Goal: Task Accomplishment & Management: Manage account settings

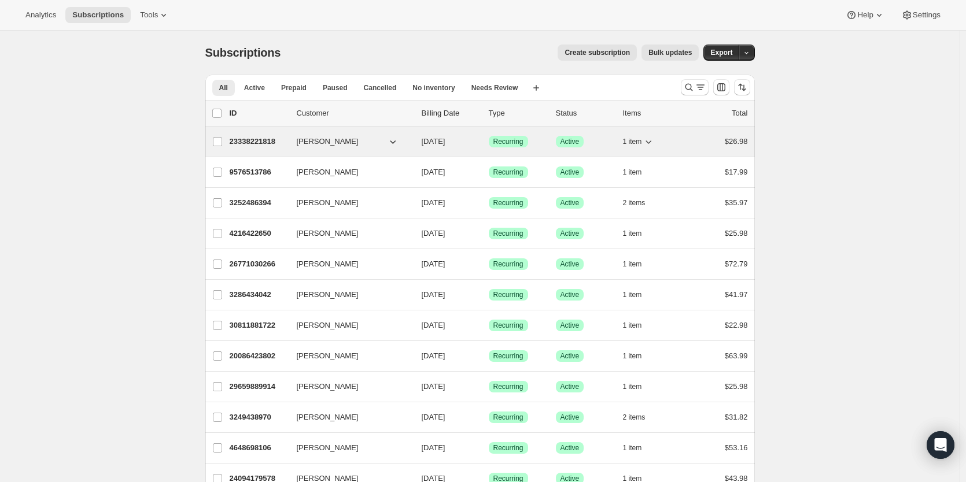
click at [238, 138] on p "23338221818" at bounding box center [259, 142] width 58 height 12
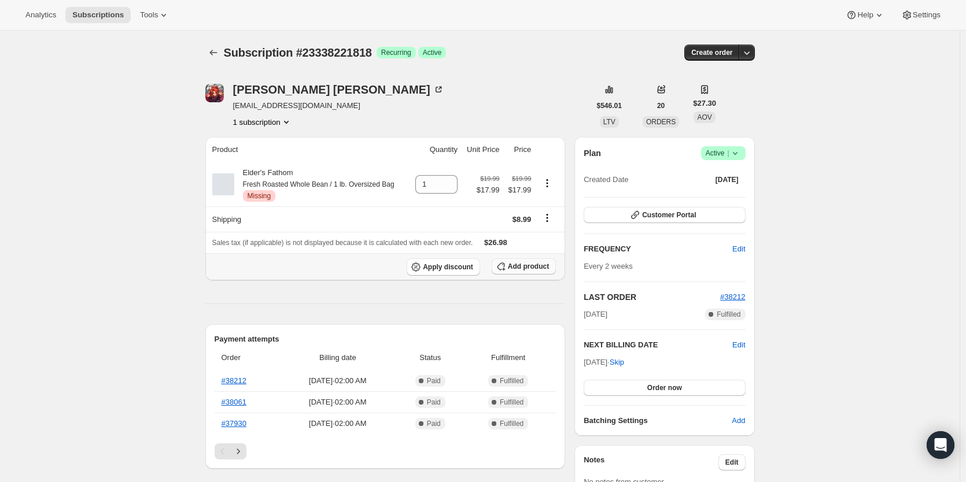
click at [528, 264] on span "Add product" at bounding box center [528, 266] width 41 height 9
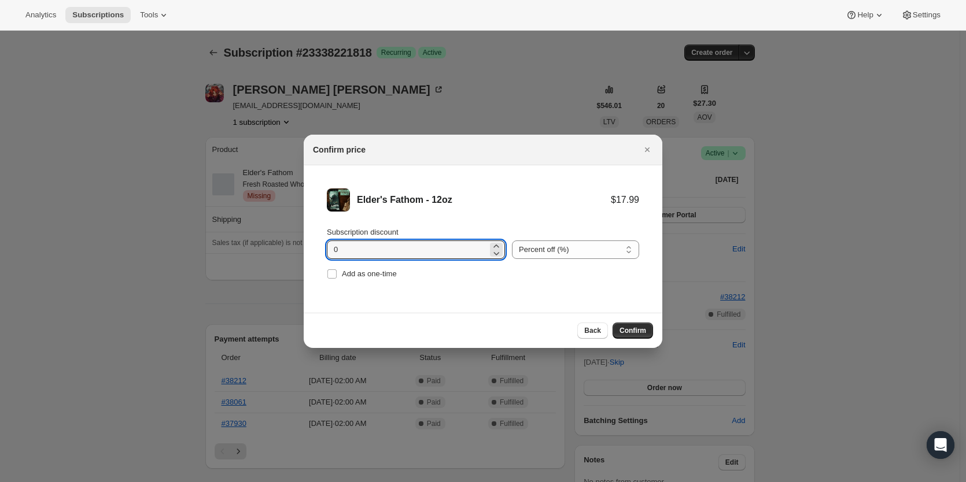
drag, startPoint x: 366, startPoint y: 254, endPoint x: 284, endPoint y: 252, distance: 82.2
type input "10"
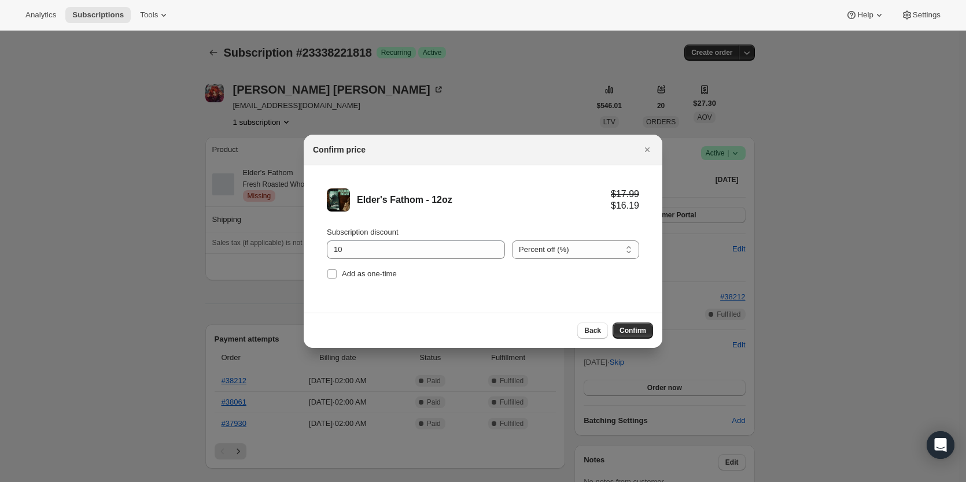
click at [655, 331] on div "Back Confirm" at bounding box center [483, 330] width 359 height 35
click at [641, 331] on span "Confirm" at bounding box center [632, 330] width 27 height 9
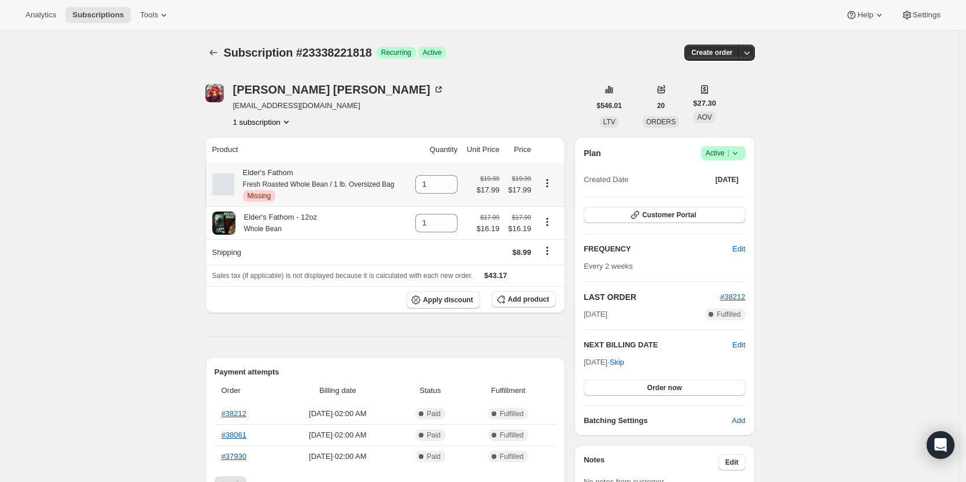
click at [551, 186] on icon "Product actions" at bounding box center [547, 184] width 12 height 12
click at [551, 213] on button "Remove" at bounding box center [550, 206] width 35 height 19
type input "0"
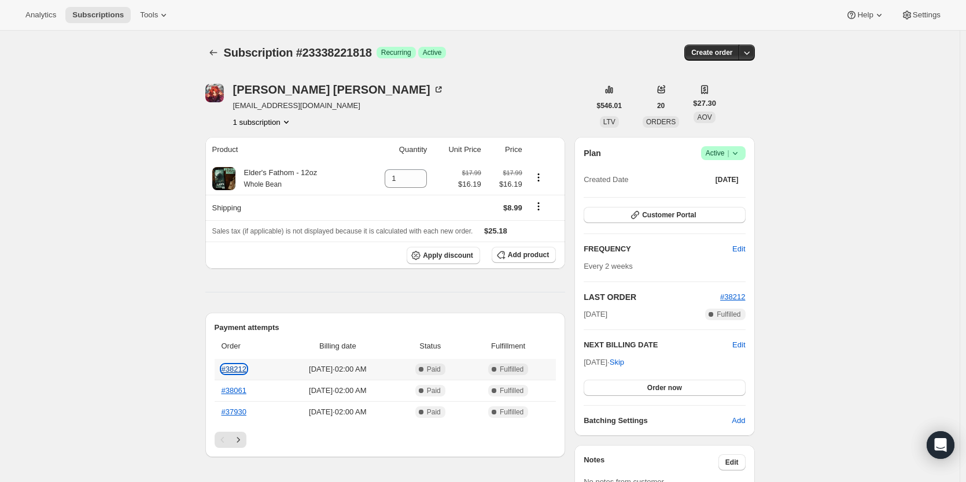
click at [242, 373] on link "#38212" at bounding box center [234, 369] width 25 height 9
click at [241, 366] on link "#38212" at bounding box center [234, 369] width 25 height 9
click at [710, 51] on span "Create order" at bounding box center [711, 52] width 41 height 9
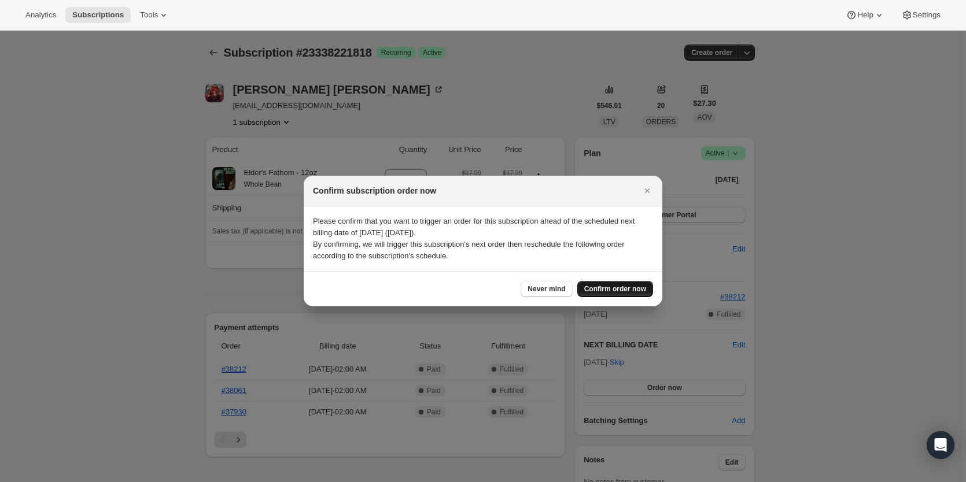
click at [610, 284] on button "Confirm order now" at bounding box center [615, 289] width 76 height 16
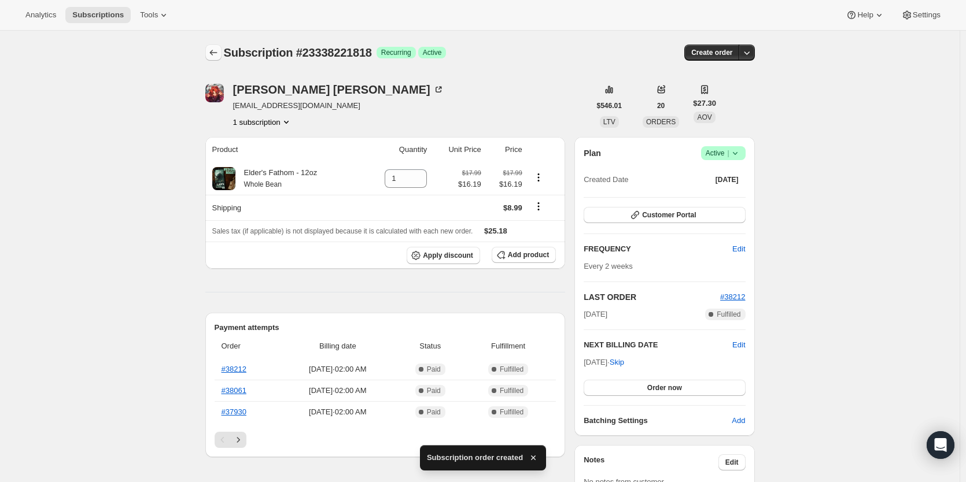
click at [213, 51] on icon "Subscriptions" at bounding box center [214, 53] width 12 height 12
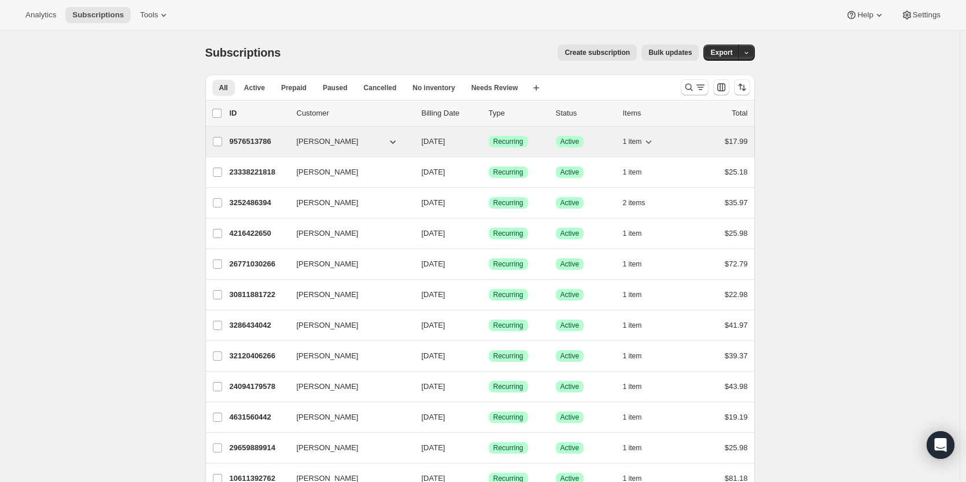
click at [263, 141] on p "9576513786" at bounding box center [259, 142] width 58 height 12
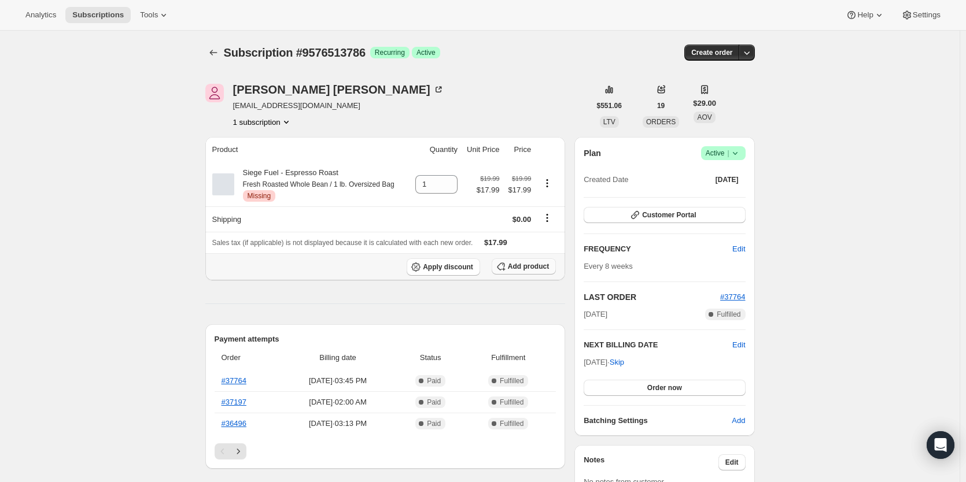
click at [533, 268] on span "Add product" at bounding box center [528, 266] width 41 height 9
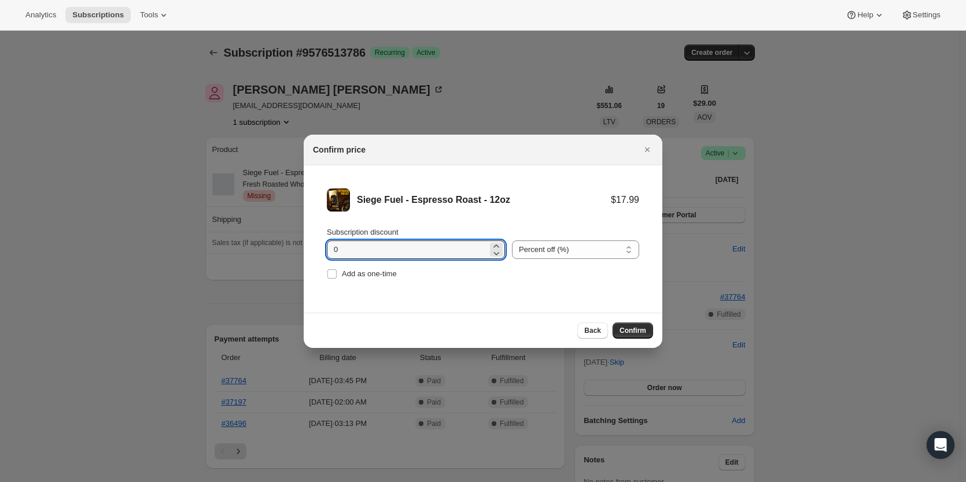
drag, startPoint x: 278, startPoint y: 251, endPoint x: 272, endPoint y: 252, distance: 5.8
type input "10"
click at [632, 329] on span "Confirm" at bounding box center [632, 330] width 27 height 9
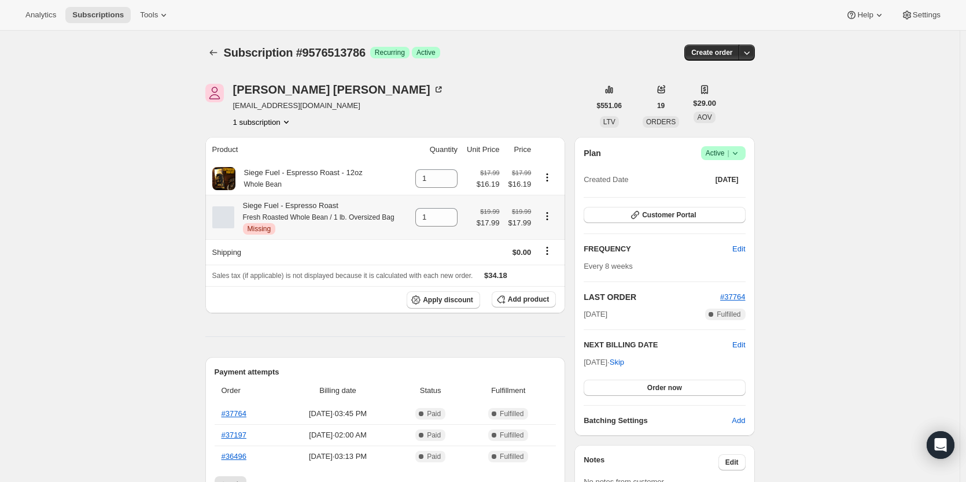
click at [551, 219] on icon "Product actions" at bounding box center [547, 217] width 12 height 12
click at [554, 244] on span "Remove" at bounding box center [551, 240] width 28 height 9
type input "0"
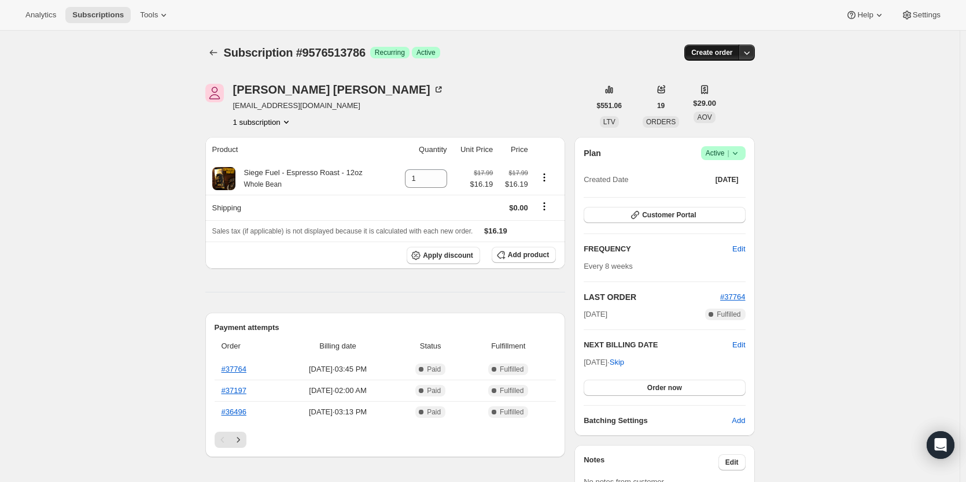
click at [713, 54] on span "Create order" at bounding box center [711, 52] width 41 height 9
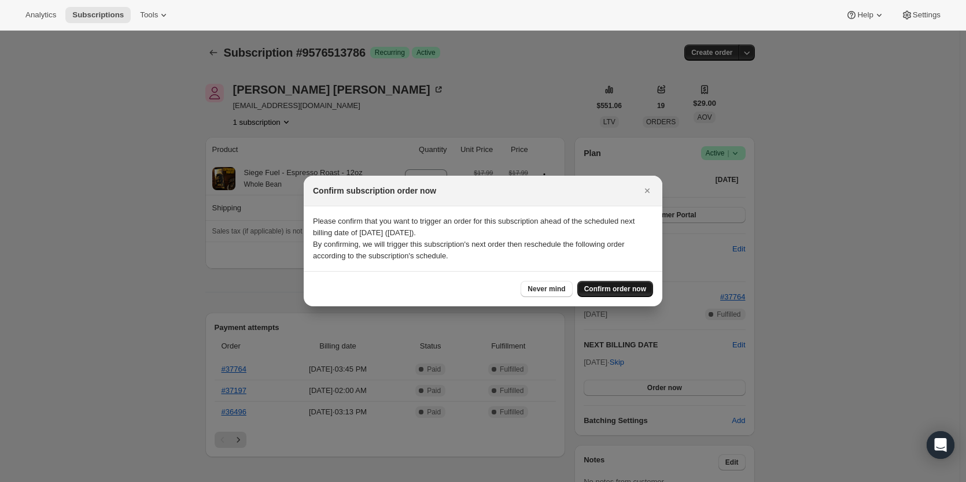
click at [624, 293] on span "Confirm order now" at bounding box center [615, 289] width 62 height 9
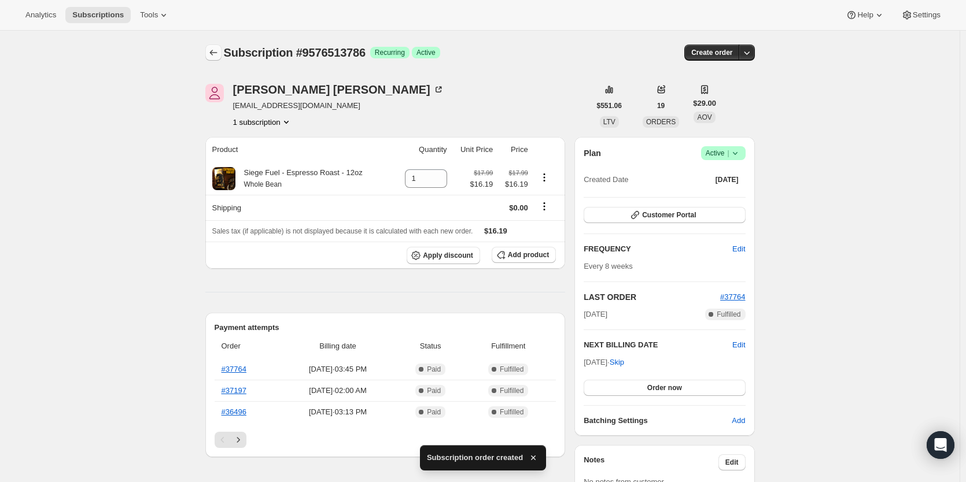
click at [218, 54] on icon "Subscriptions" at bounding box center [214, 53] width 12 height 12
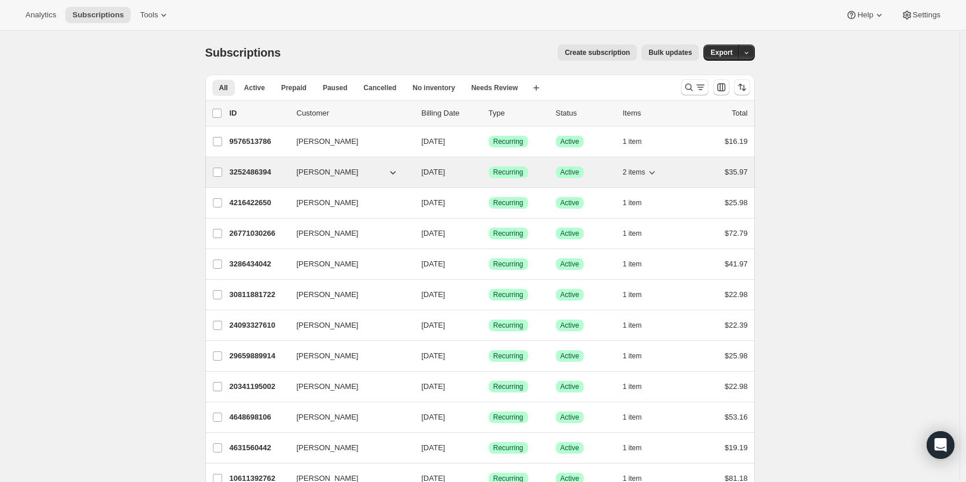
click at [265, 167] on p "3252486394" at bounding box center [259, 173] width 58 height 12
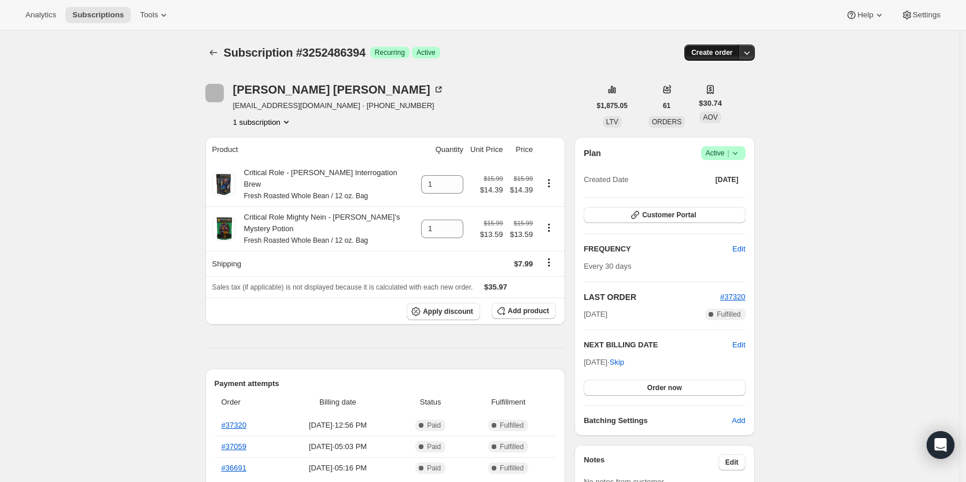
click at [718, 54] on span "Create order" at bounding box center [711, 52] width 41 height 9
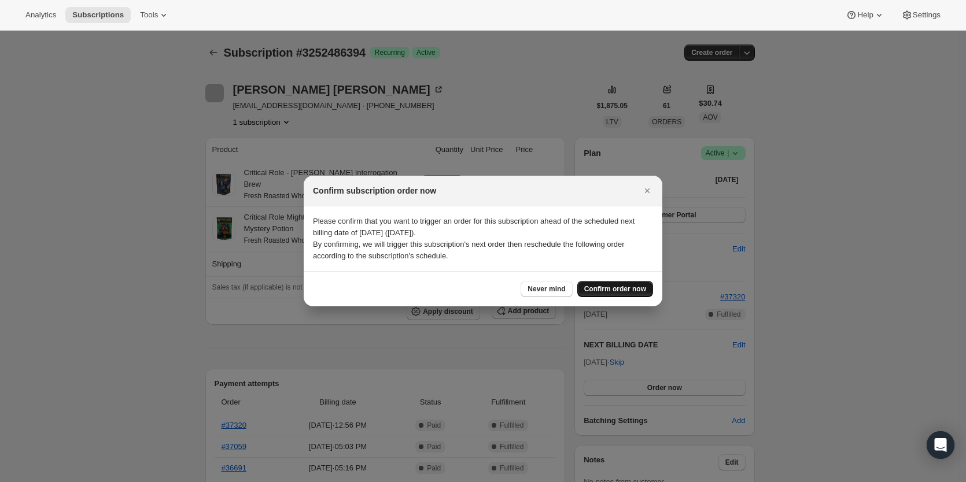
click at [603, 286] on span "Confirm order now" at bounding box center [615, 289] width 62 height 9
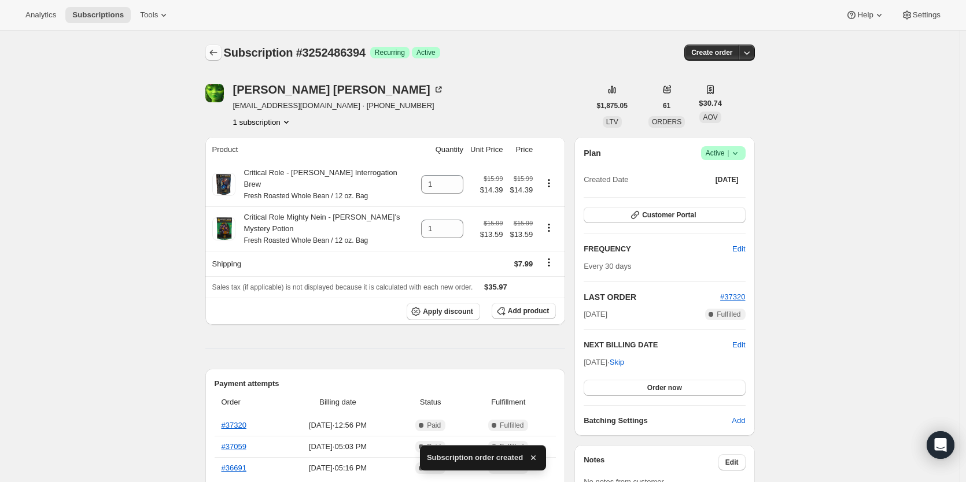
click at [219, 54] on icon "Subscriptions" at bounding box center [214, 53] width 12 height 12
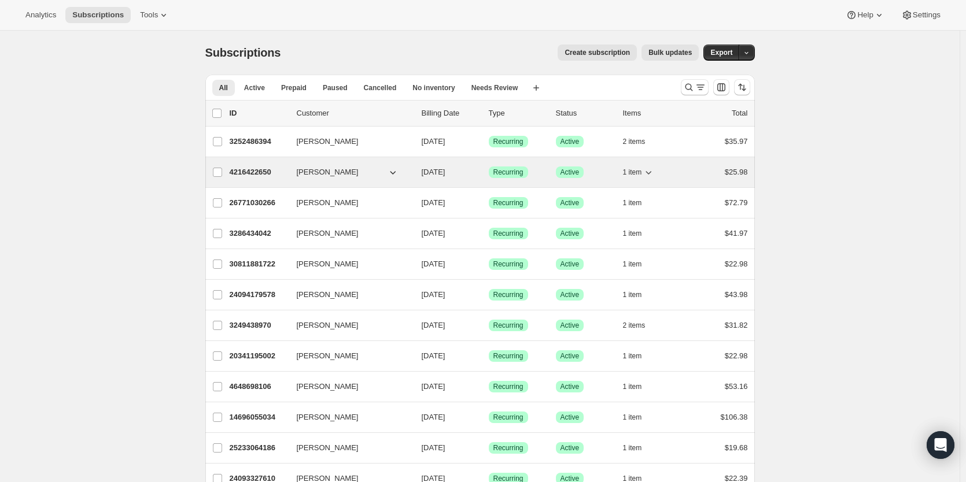
click at [261, 169] on p "4216422650" at bounding box center [259, 173] width 58 height 12
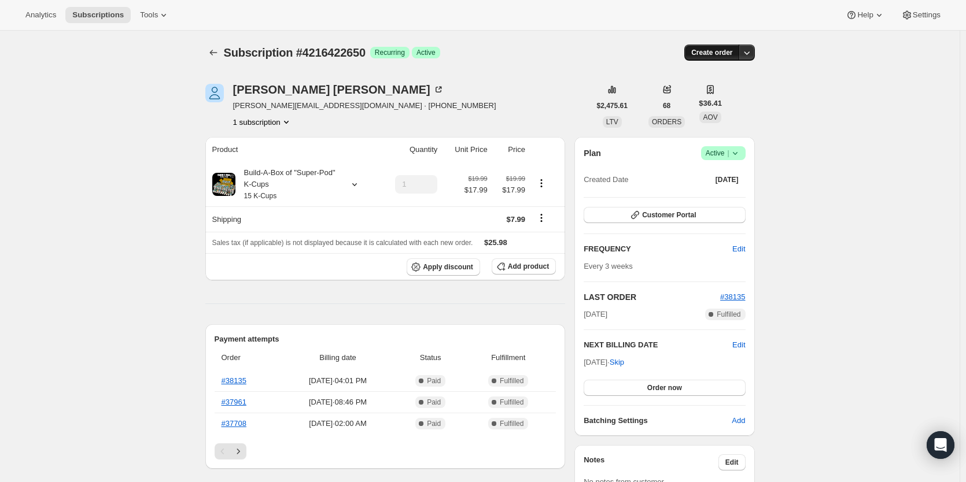
click at [713, 57] on button "Create order" at bounding box center [711, 53] width 55 height 16
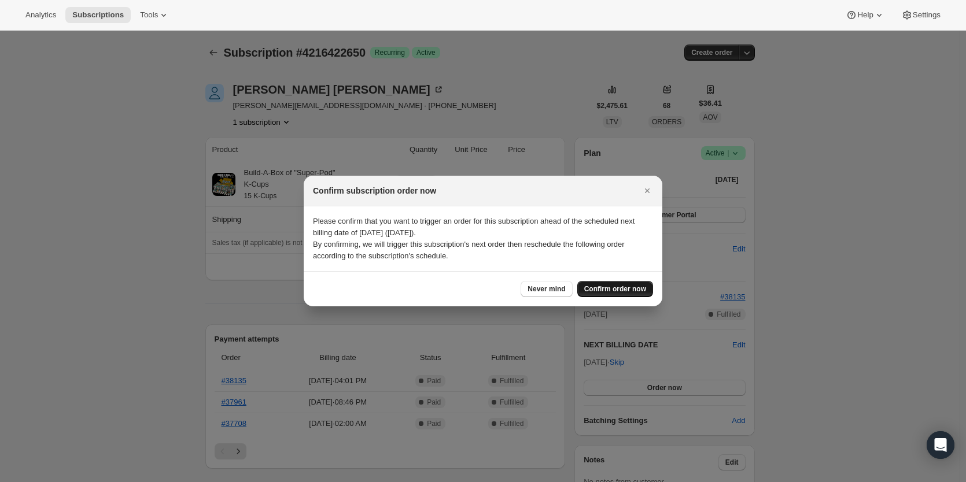
click at [613, 294] on button "Confirm order now" at bounding box center [615, 289] width 76 height 16
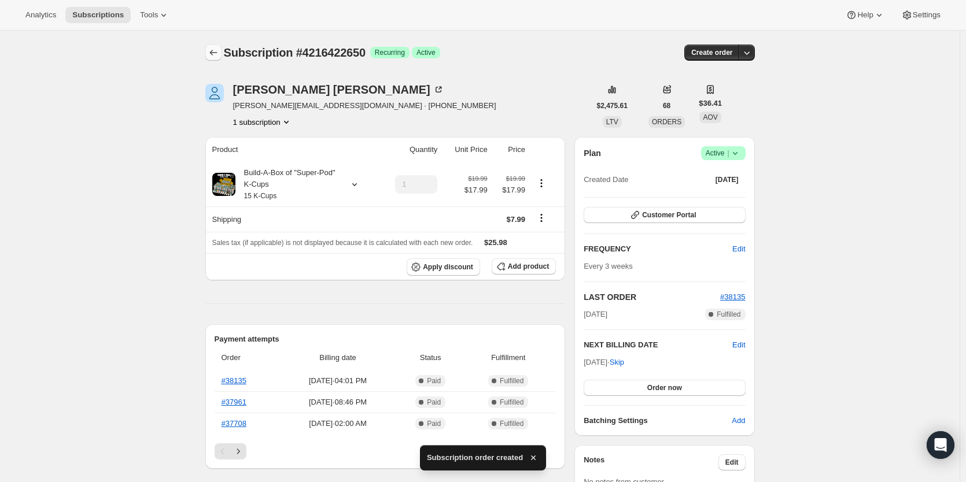
click at [219, 55] on icon "Subscriptions" at bounding box center [214, 53] width 12 height 12
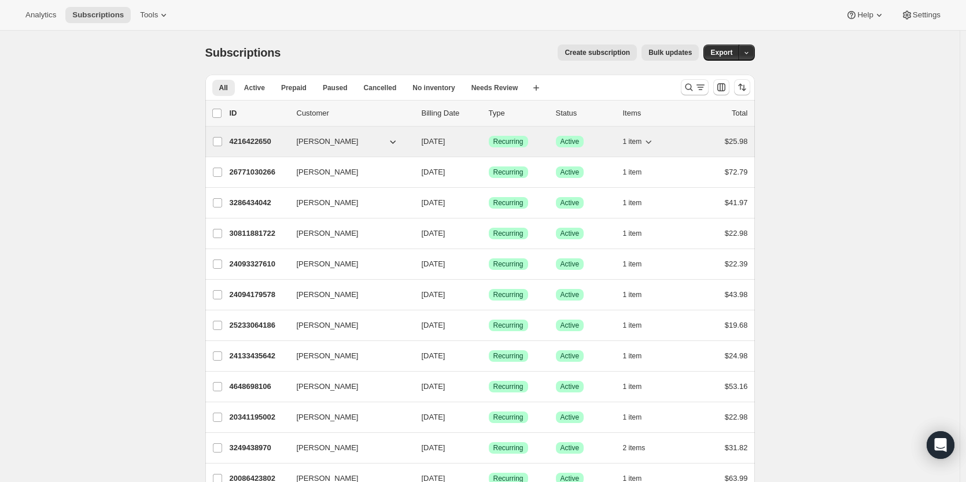
click at [252, 134] on div "4216422650 [PERSON_NAME] [DATE] Success Recurring Success Active 1 item $25.98" at bounding box center [489, 142] width 518 height 16
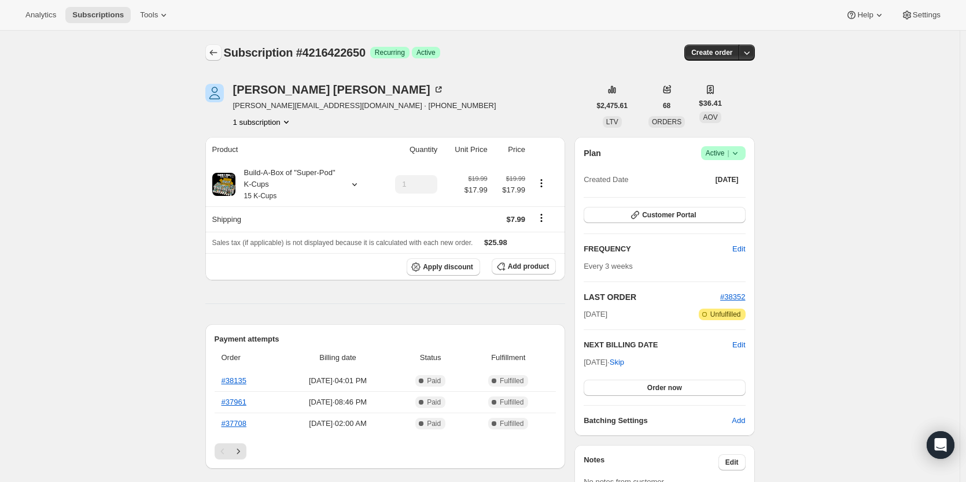
click at [212, 56] on icon "Subscriptions" at bounding box center [214, 53] width 12 height 12
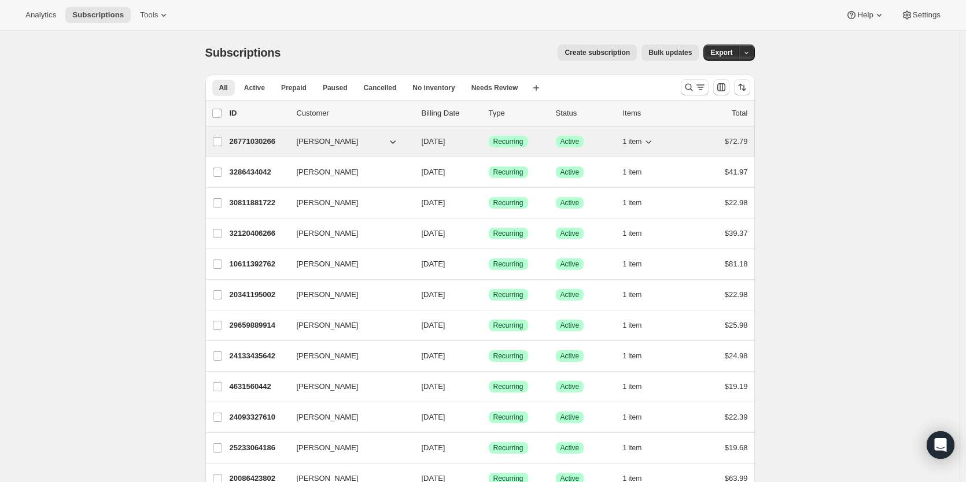
click at [253, 143] on p "26771030266" at bounding box center [259, 142] width 58 height 12
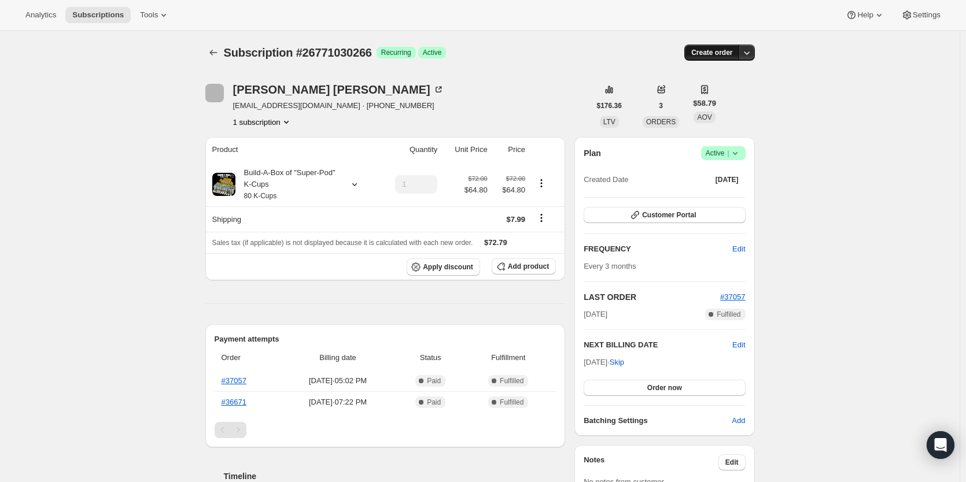
click at [712, 56] on span "Create order" at bounding box center [711, 52] width 41 height 9
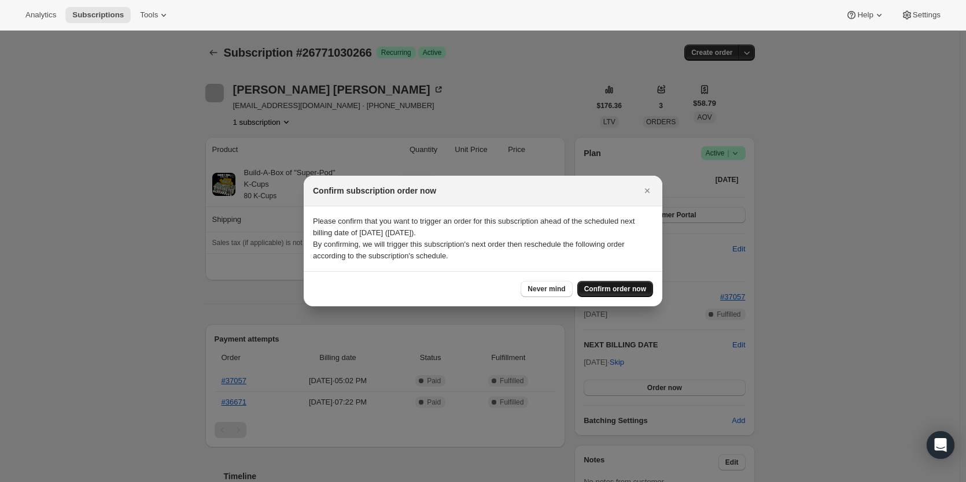
click at [607, 290] on span "Confirm order now" at bounding box center [615, 289] width 62 height 9
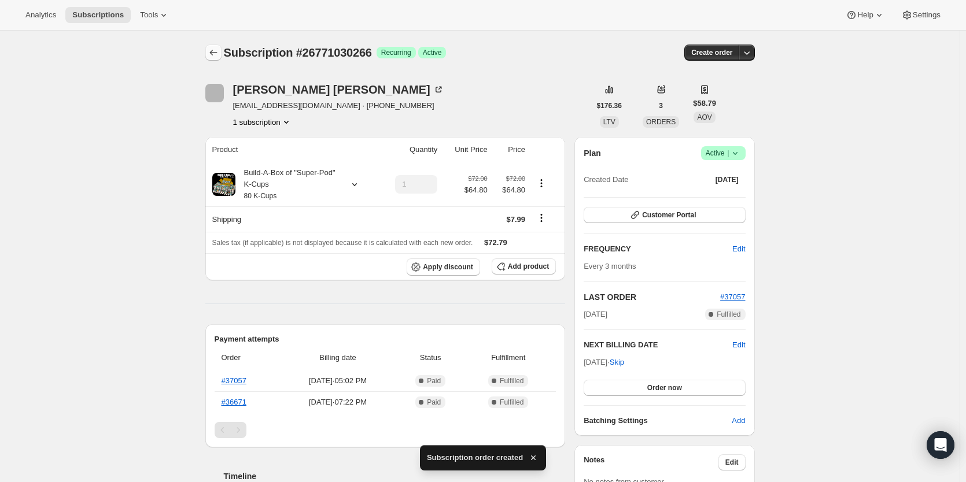
click at [217, 56] on icon "Subscriptions" at bounding box center [214, 53] width 12 height 12
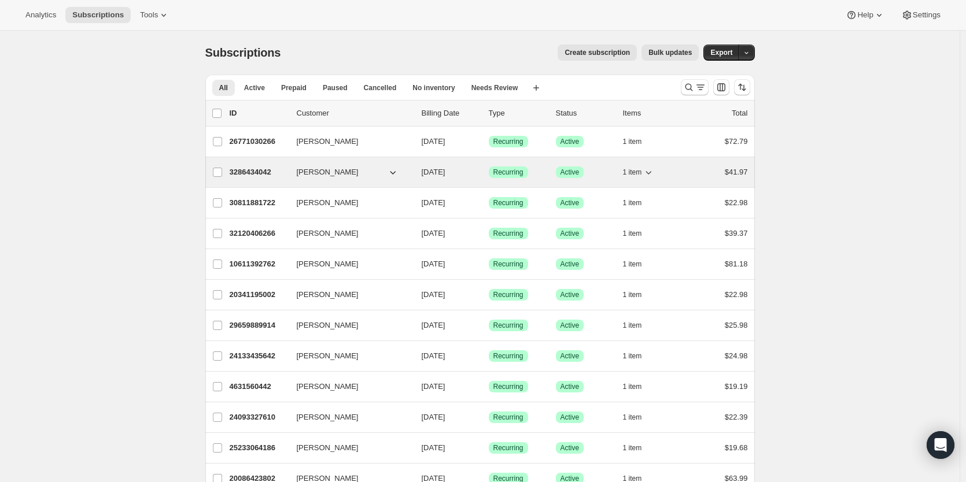
click at [261, 172] on p "3286434042" at bounding box center [259, 173] width 58 height 12
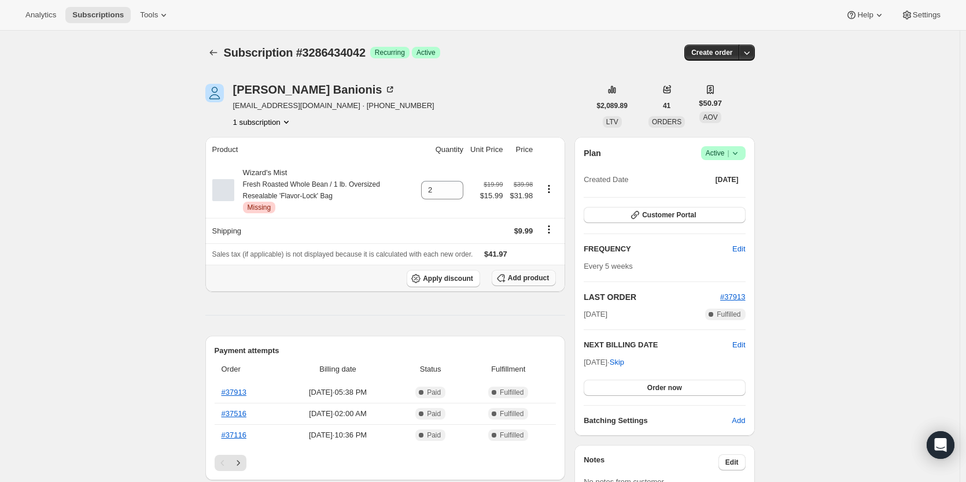
click at [545, 277] on span "Add product" at bounding box center [528, 278] width 41 height 9
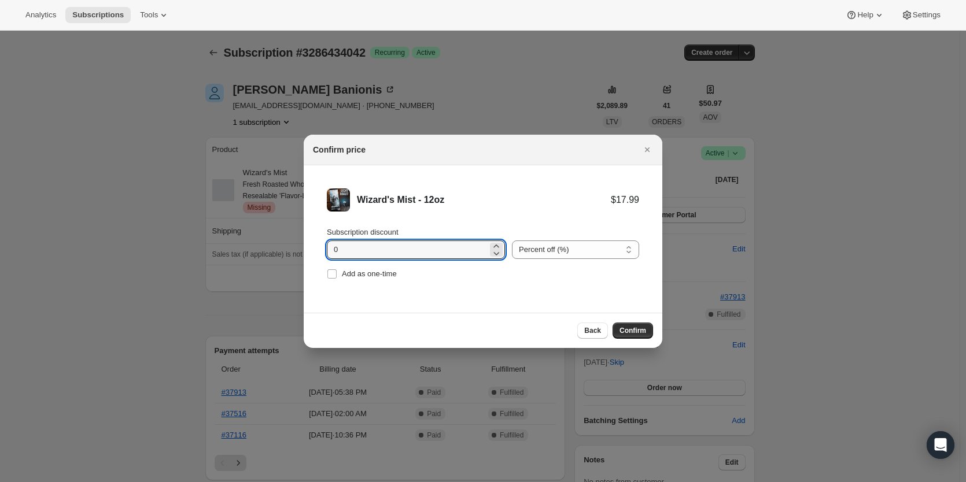
drag, startPoint x: 362, startPoint y: 253, endPoint x: 257, endPoint y: 256, distance: 104.7
type input "10"
click at [633, 329] on span "Confirm" at bounding box center [632, 330] width 27 height 9
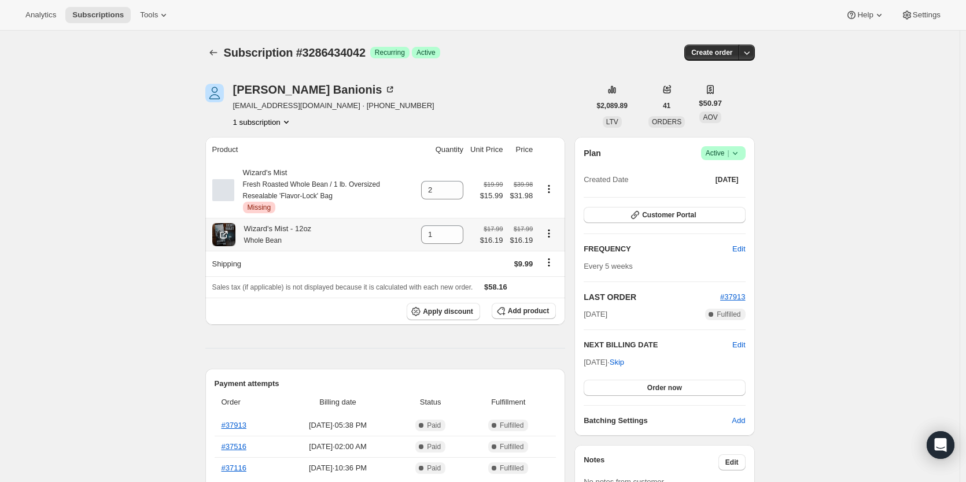
click at [552, 235] on icon "Product actions" at bounding box center [549, 234] width 12 height 12
click at [548, 261] on span "Remove" at bounding box center [543, 258] width 28 height 9
type input "0"
click at [524, 310] on span "Add product" at bounding box center [528, 311] width 41 height 9
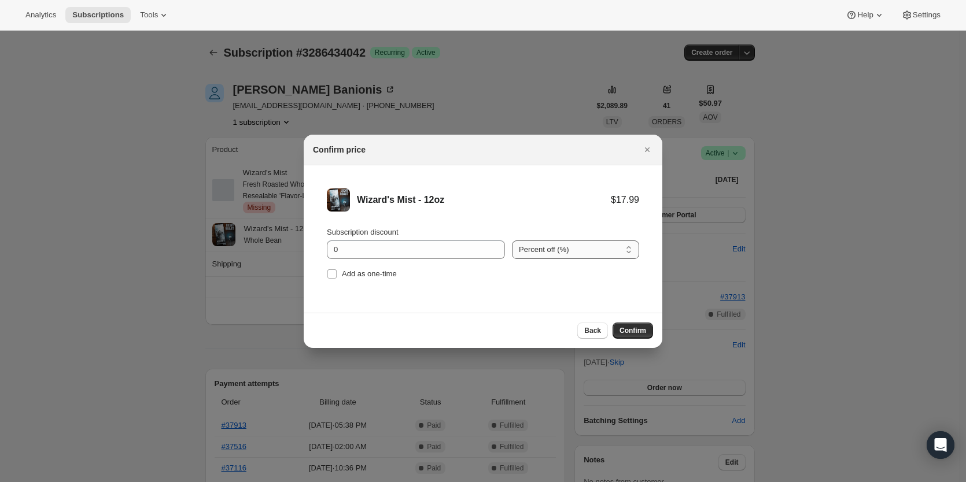
click at [528, 254] on select "Percent off (%) Amount off ($)" at bounding box center [575, 250] width 127 height 19
select select "fixed"
click at [512, 241] on select "Percent off (%) Amount off ($)" at bounding box center [575, 250] width 127 height 19
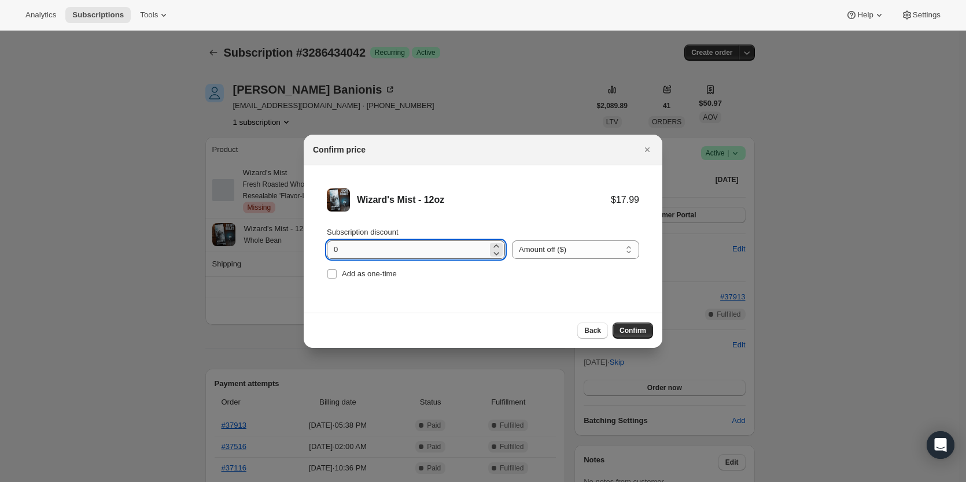
click at [327, 252] on input "0" at bounding box center [407, 250] width 161 height 19
drag, startPoint x: 319, startPoint y: 248, endPoint x: 307, endPoint y: 247, distance: 12.2
click at [307, 247] on li "Wizard's Mist - 12oz $17.99 Subscription discount 0 Percent off (%) Amount off …" at bounding box center [483, 235] width 359 height 140
type input "2.00"
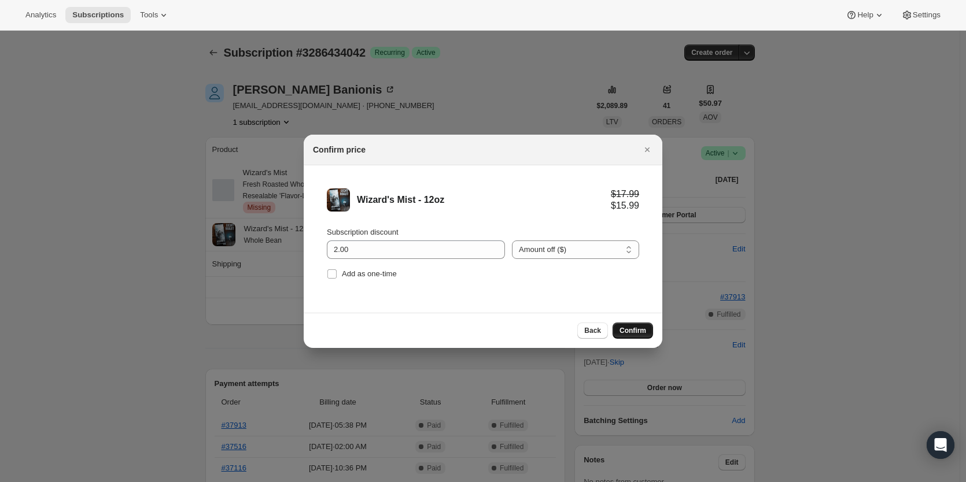
click at [631, 333] on span "Confirm" at bounding box center [632, 330] width 27 height 9
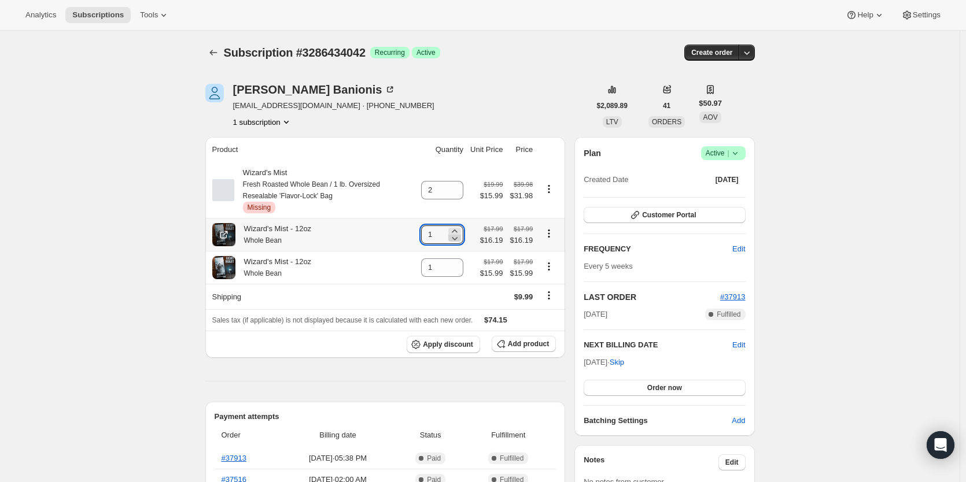
click at [454, 241] on icon at bounding box center [455, 239] width 12 height 12
type input "0"
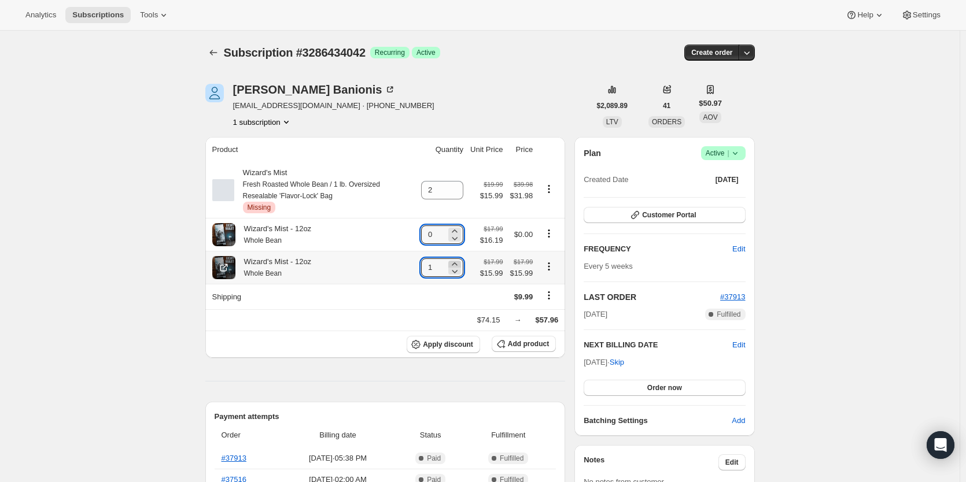
click at [452, 264] on icon at bounding box center [455, 265] width 12 height 12
type input "2"
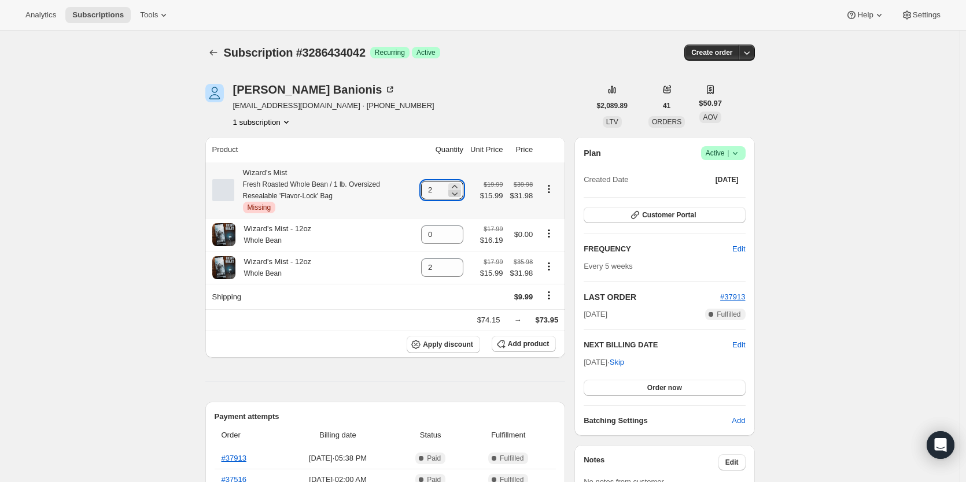
click at [453, 194] on icon at bounding box center [455, 194] width 12 height 12
type input "0"
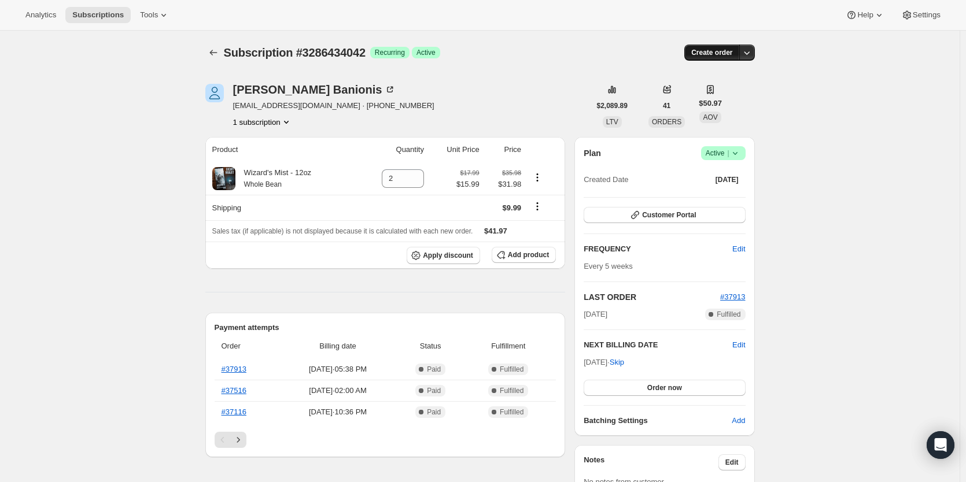
click at [703, 57] on button "Create order" at bounding box center [711, 53] width 55 height 16
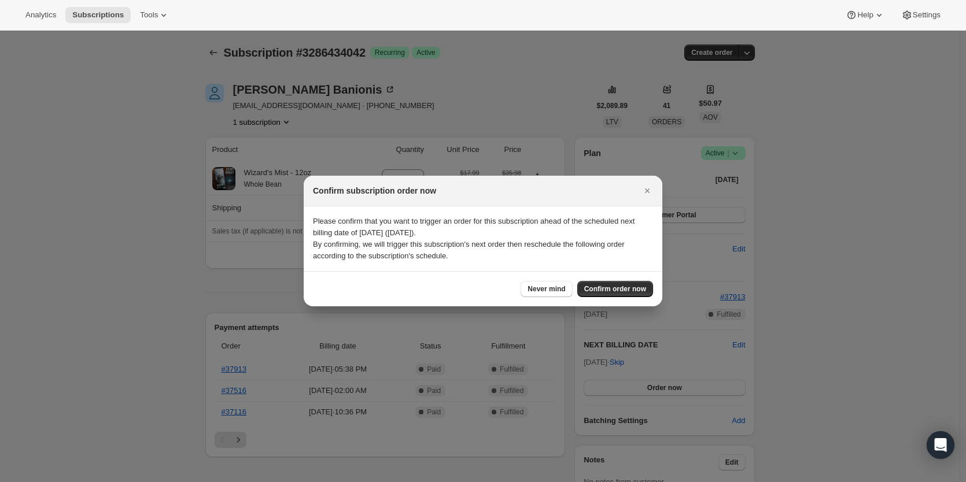
click at [645, 188] on icon "Close" at bounding box center [647, 191] width 12 height 12
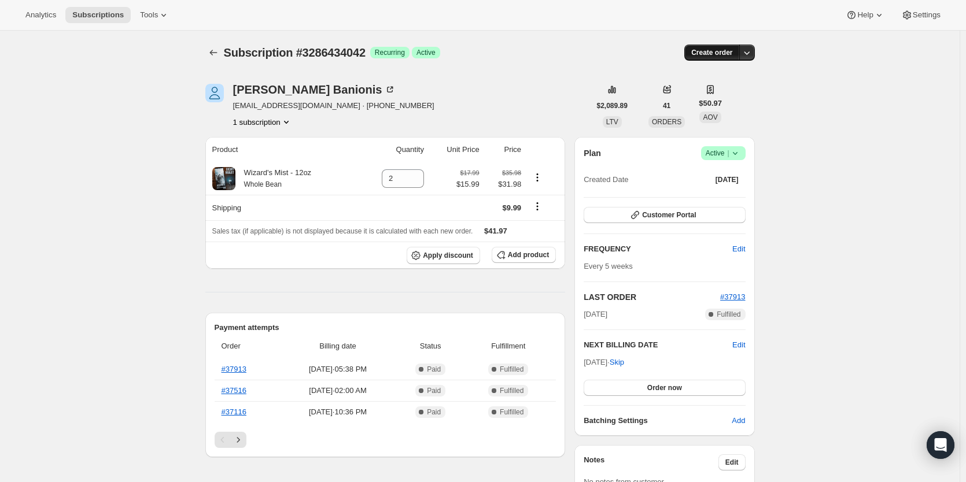
click at [710, 57] on button "Create order" at bounding box center [711, 53] width 55 height 16
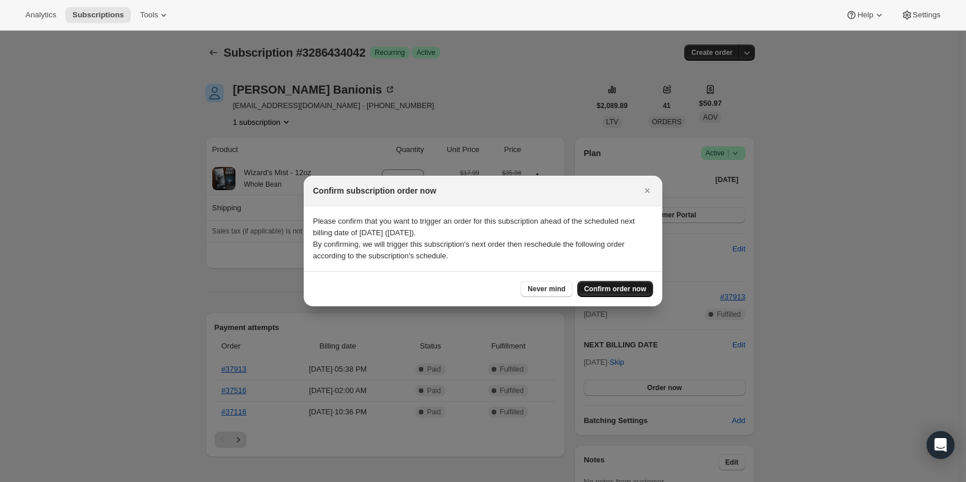
click at [618, 290] on span "Confirm order now" at bounding box center [615, 289] width 62 height 9
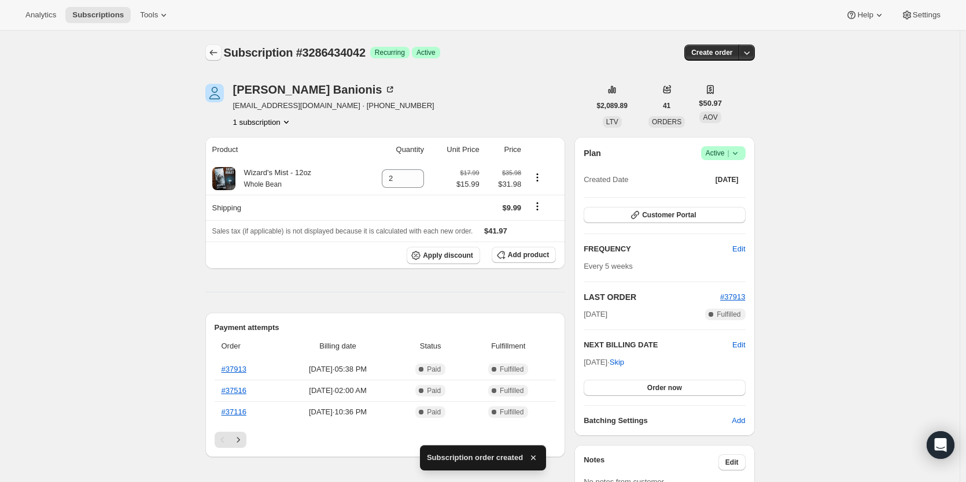
click at [217, 58] on button "Subscriptions" at bounding box center [213, 53] width 16 height 16
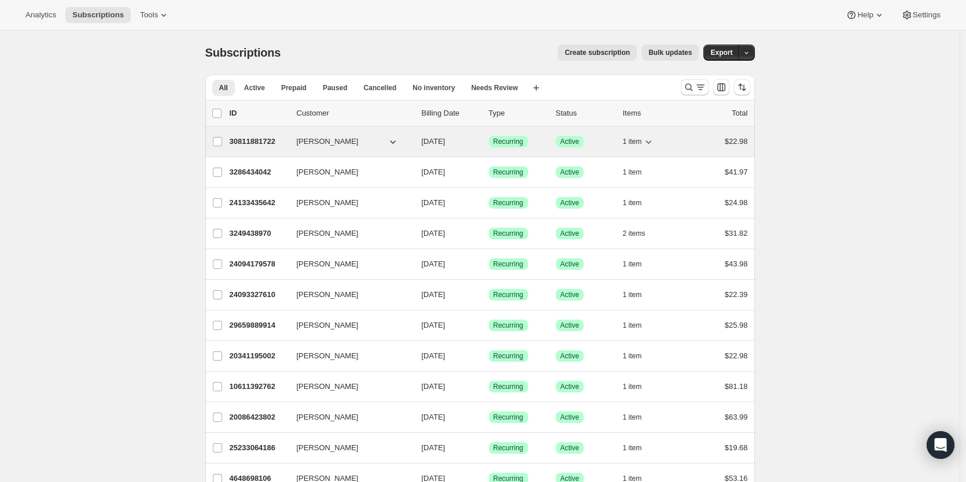
click at [254, 139] on p "30811881722" at bounding box center [259, 142] width 58 height 12
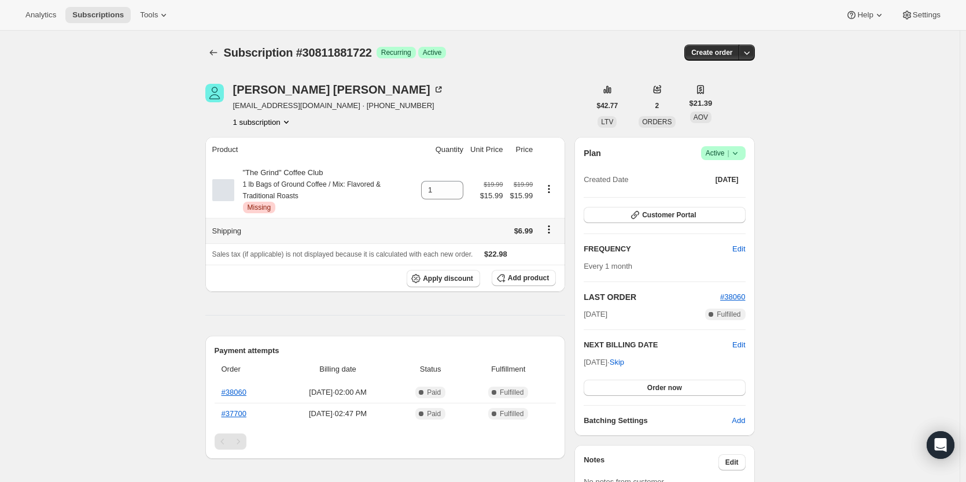
click at [552, 235] on icon "Shipping actions" at bounding box center [549, 230] width 12 height 12
click at [474, 235] on td at bounding box center [486, 230] width 39 height 25
click at [527, 274] on button "Add product" at bounding box center [524, 278] width 64 height 16
click at [530, 283] on span "Add product" at bounding box center [528, 278] width 41 height 9
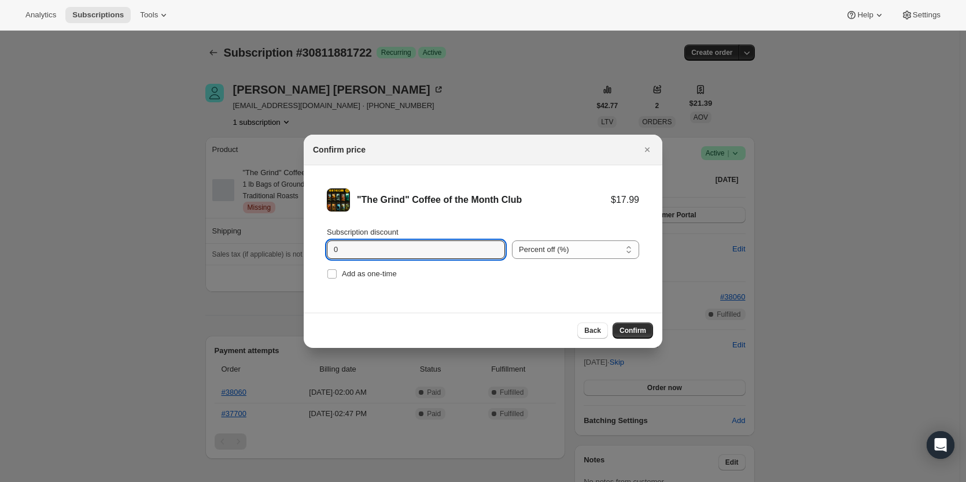
drag, startPoint x: 345, startPoint y: 256, endPoint x: 281, endPoint y: 251, distance: 64.9
type input "2.35"
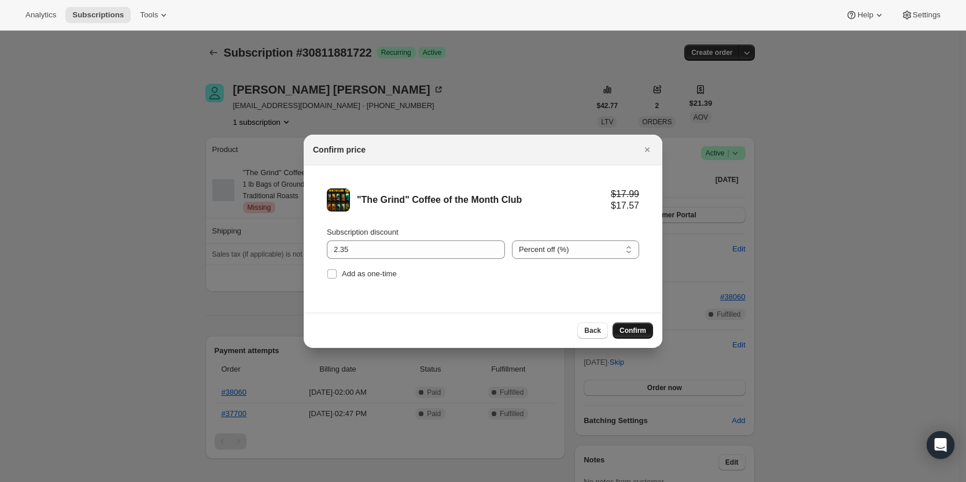
click at [626, 324] on button "Confirm" at bounding box center [633, 331] width 40 height 16
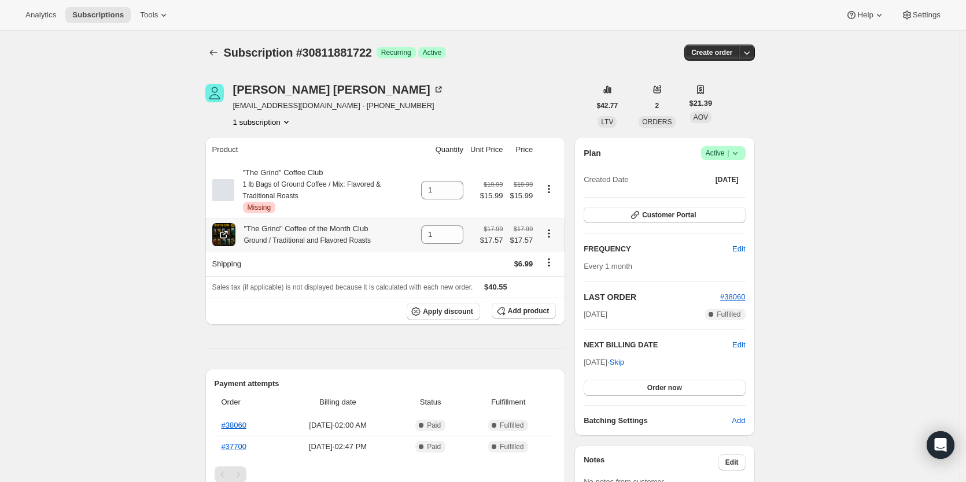
click at [552, 234] on icon "Product actions" at bounding box center [549, 234] width 12 height 12
click at [556, 262] on span "Remove" at bounding box center [543, 258] width 28 height 9
type input "0"
drag, startPoint x: 533, startPoint y: 312, endPoint x: 522, endPoint y: 331, distance: 22.3
click at [525, 325] on th "Apply discount Add product" at bounding box center [385, 311] width 360 height 27
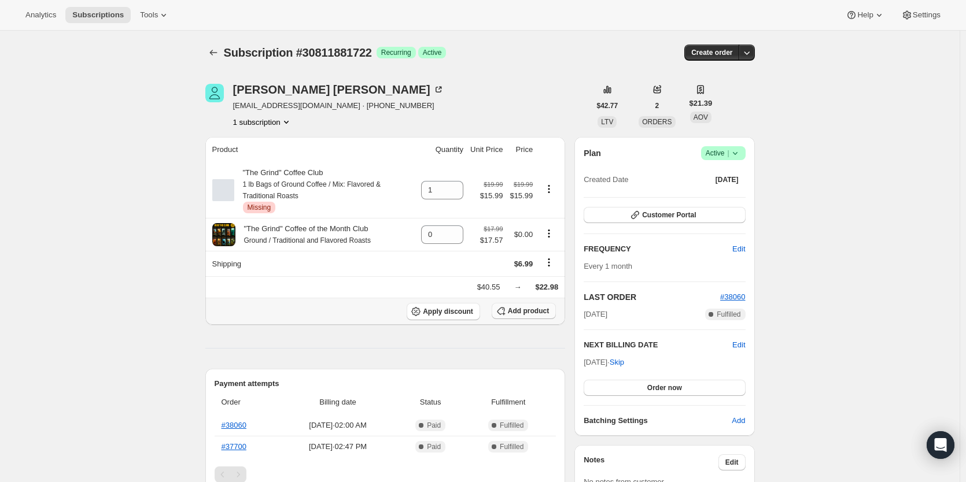
click at [521, 314] on span "Add product" at bounding box center [528, 311] width 41 height 9
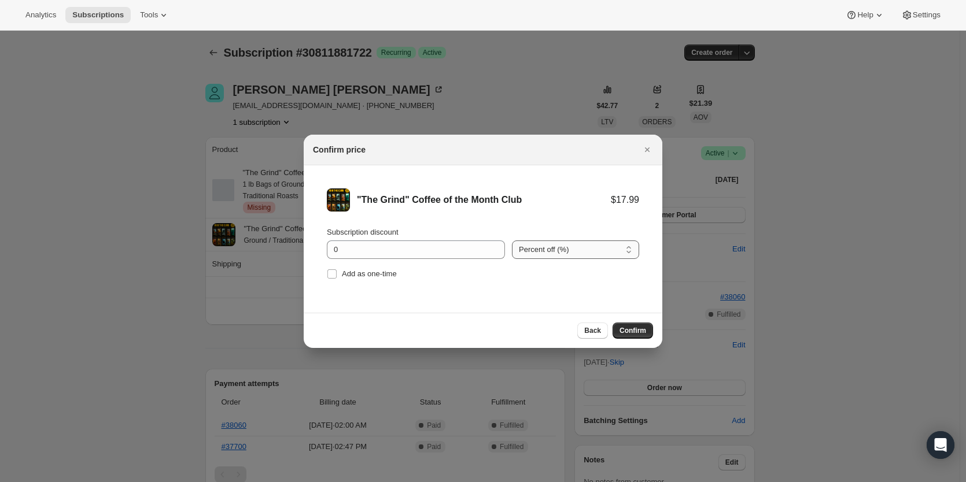
click at [565, 254] on select "Percent off (%) Amount off ($)" at bounding box center [575, 250] width 127 height 19
select select "fixed"
click at [512, 241] on select "Percent off (%) Amount off ($)" at bounding box center [575, 250] width 127 height 19
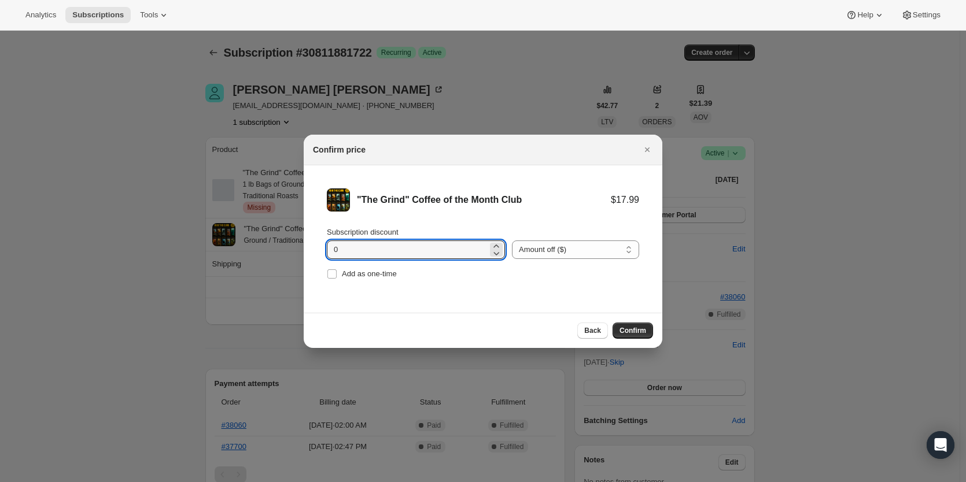
drag, startPoint x: 345, startPoint y: 250, endPoint x: 257, endPoint y: 245, distance: 88.1
type input "2.38"
click at [630, 331] on span "Confirm" at bounding box center [632, 330] width 27 height 9
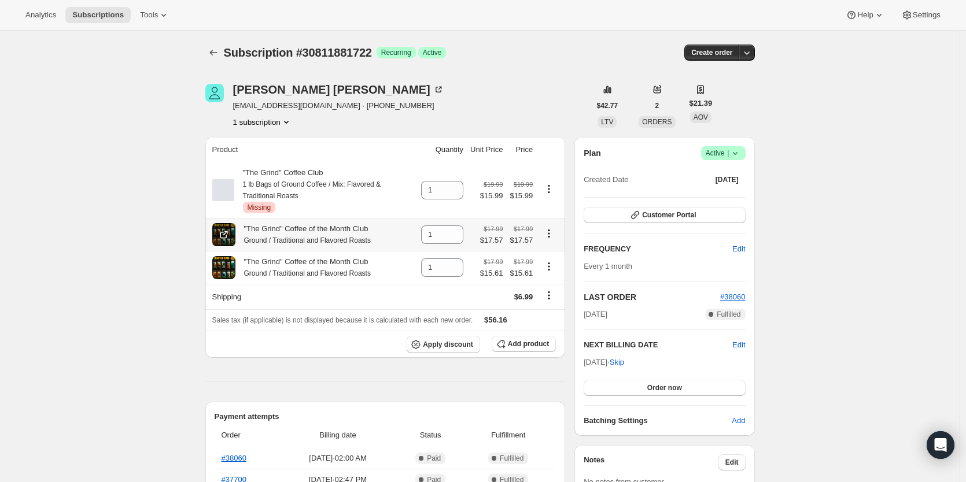
click at [550, 234] on icon "Product actions" at bounding box center [549, 234] width 2 height 2
click at [552, 256] on span "Remove" at bounding box center [543, 258] width 28 height 9
type input "0"
click at [548, 186] on icon "Product actions" at bounding box center [549, 189] width 12 height 12
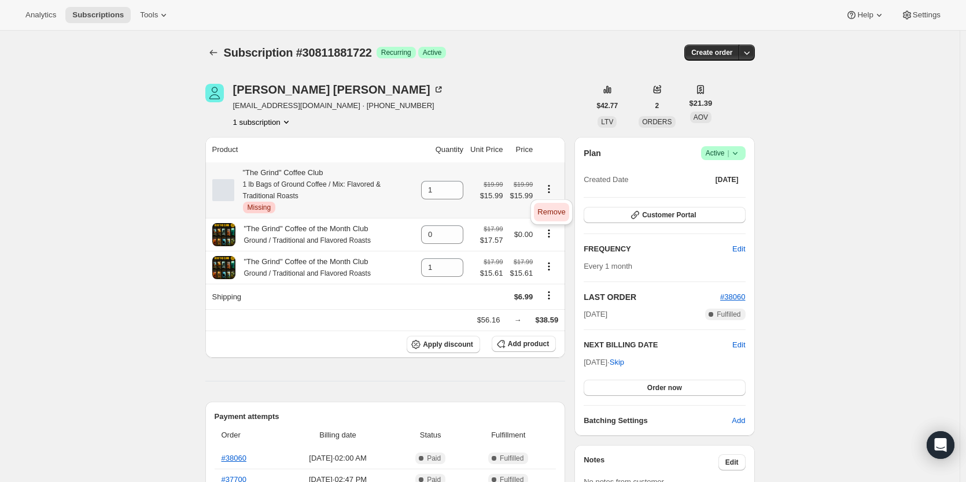
click at [552, 208] on span "Remove" at bounding box center [551, 212] width 28 height 9
type input "0"
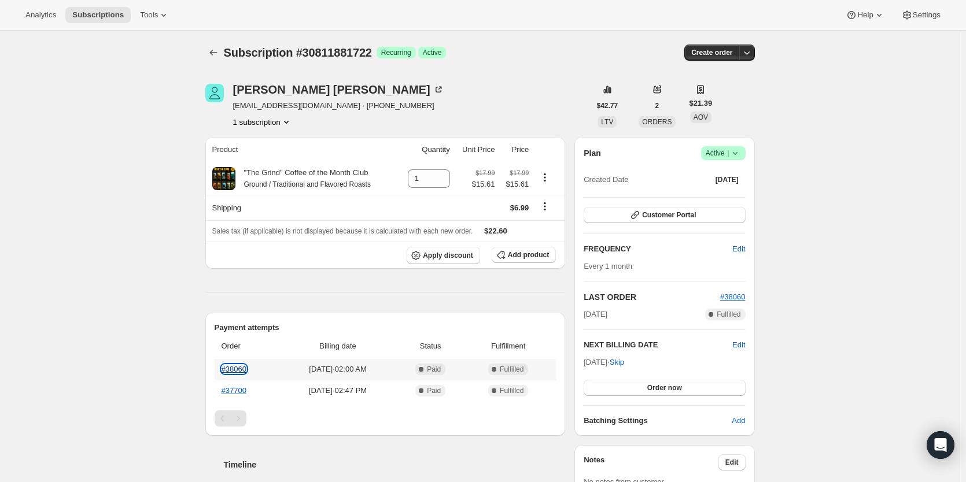
click at [241, 371] on link "#38060" at bounding box center [234, 369] width 25 height 9
click at [466, 256] on span "Apply discount" at bounding box center [448, 255] width 50 height 9
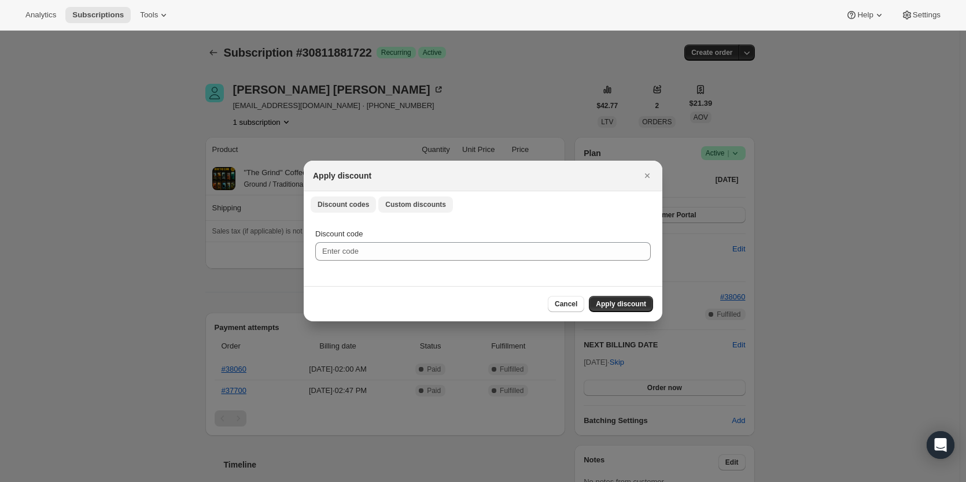
click at [409, 203] on span "Custom discounts" at bounding box center [415, 204] width 61 height 9
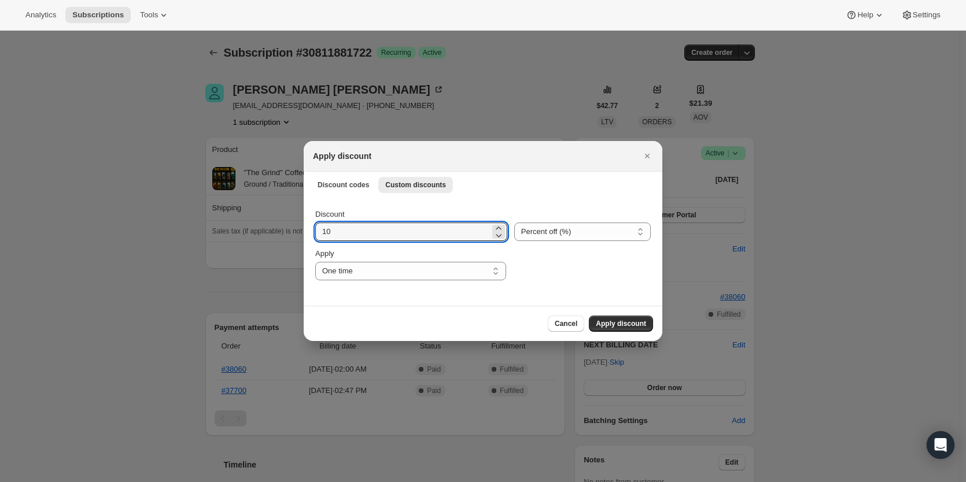
drag, startPoint x: 350, startPoint y: 235, endPoint x: 296, endPoint y: 239, distance: 54.0
type input "5"
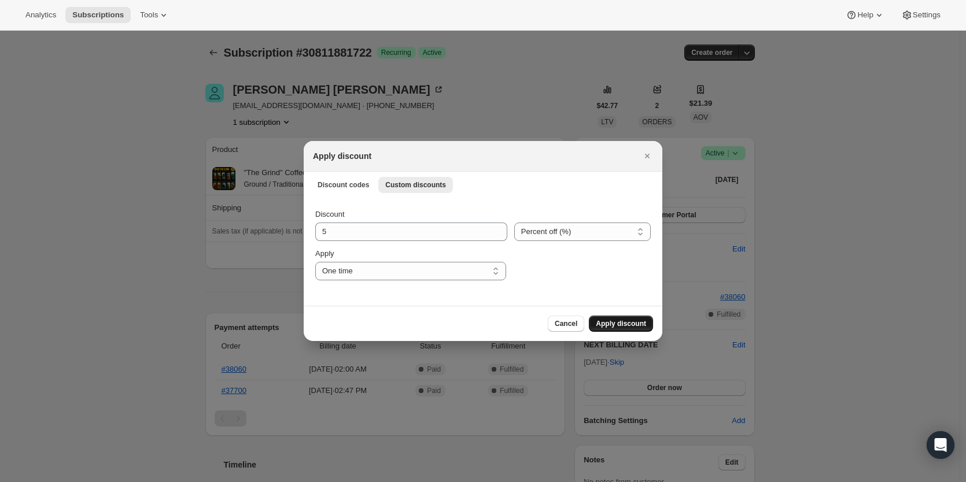
click at [622, 324] on span "Apply discount" at bounding box center [621, 323] width 50 height 9
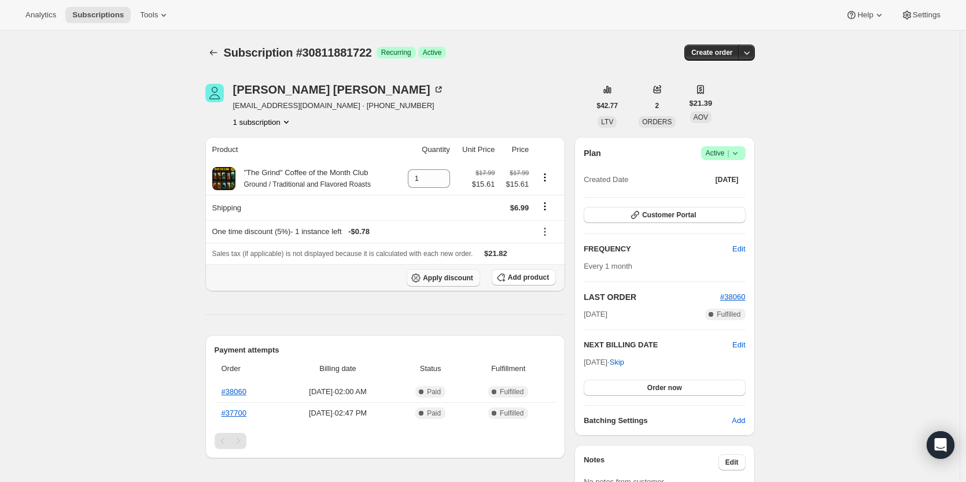
click at [452, 276] on span "Apply discount" at bounding box center [448, 278] width 50 height 9
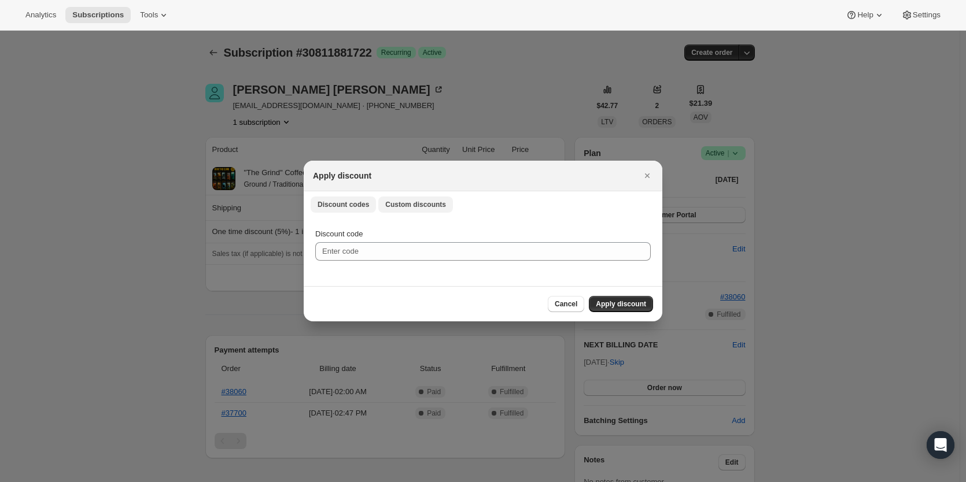
click at [433, 201] on span "Custom discounts" at bounding box center [415, 204] width 61 height 9
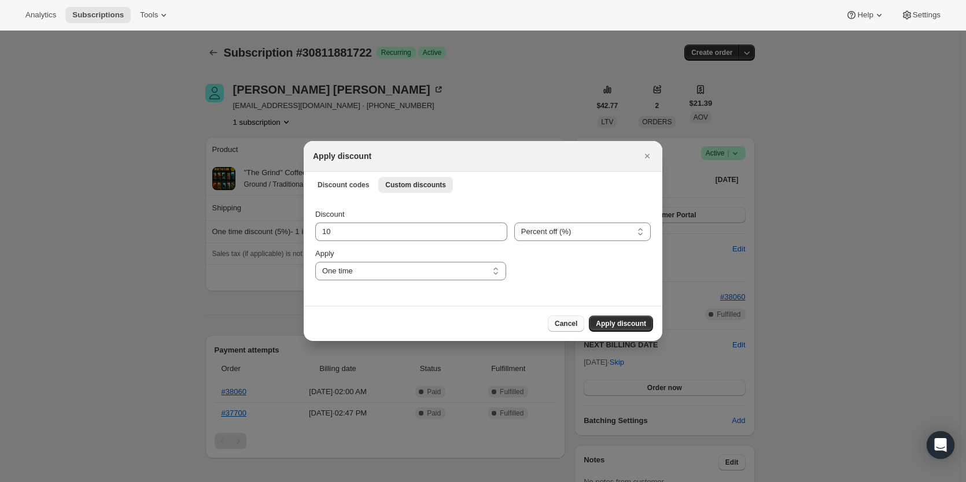
click at [566, 319] on button "Cancel" at bounding box center [566, 324] width 36 height 16
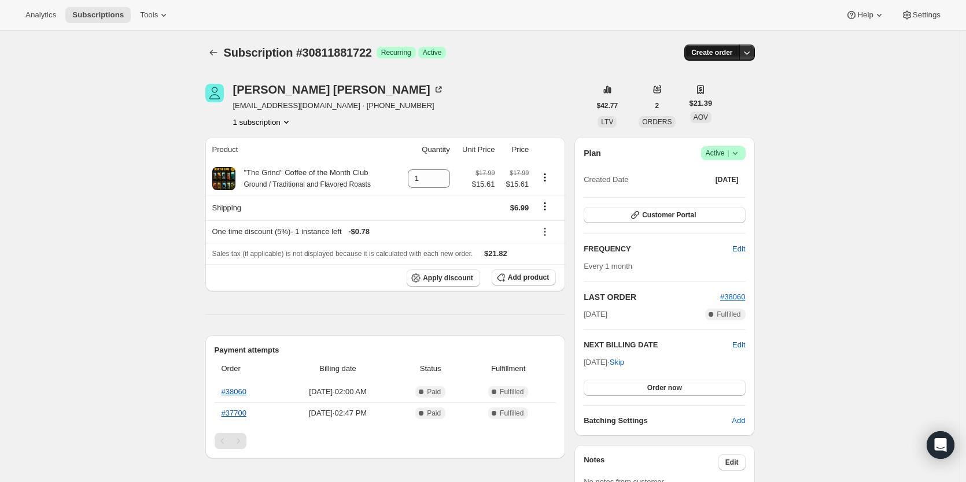
click at [709, 54] on span "Create order" at bounding box center [711, 52] width 41 height 9
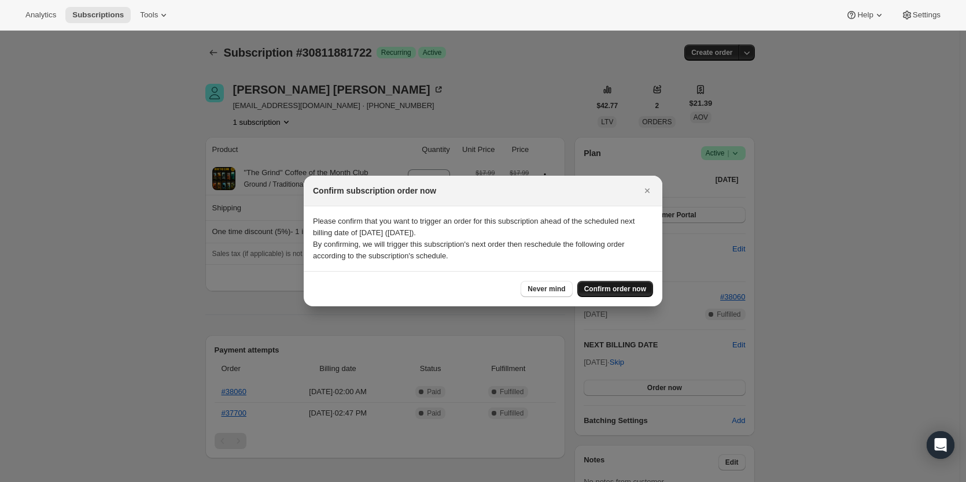
click at [609, 292] on span "Confirm order now" at bounding box center [615, 289] width 62 height 9
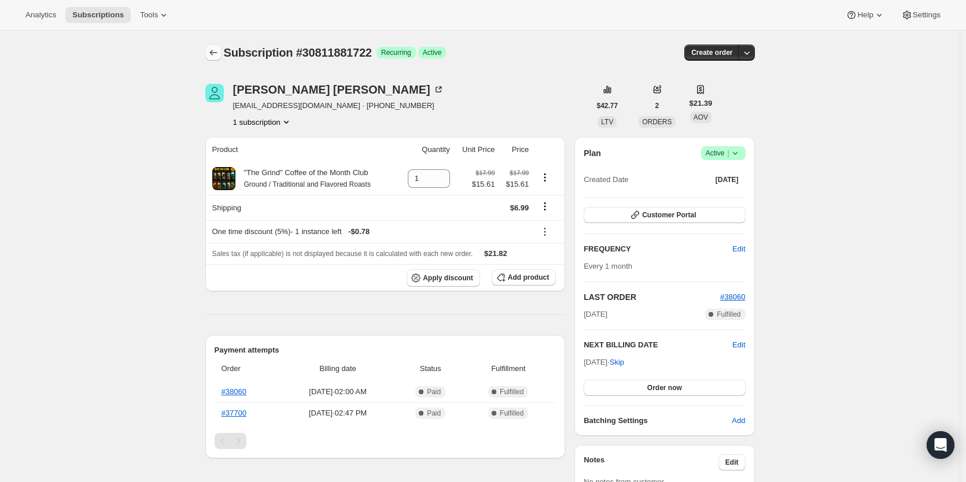
click at [214, 52] on icon "Subscriptions" at bounding box center [214, 53] width 12 height 12
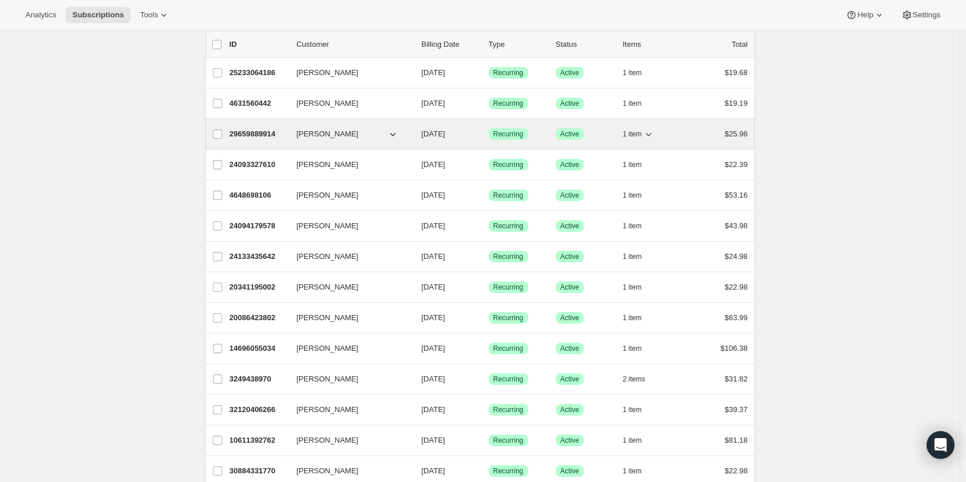
scroll to position [97, 0]
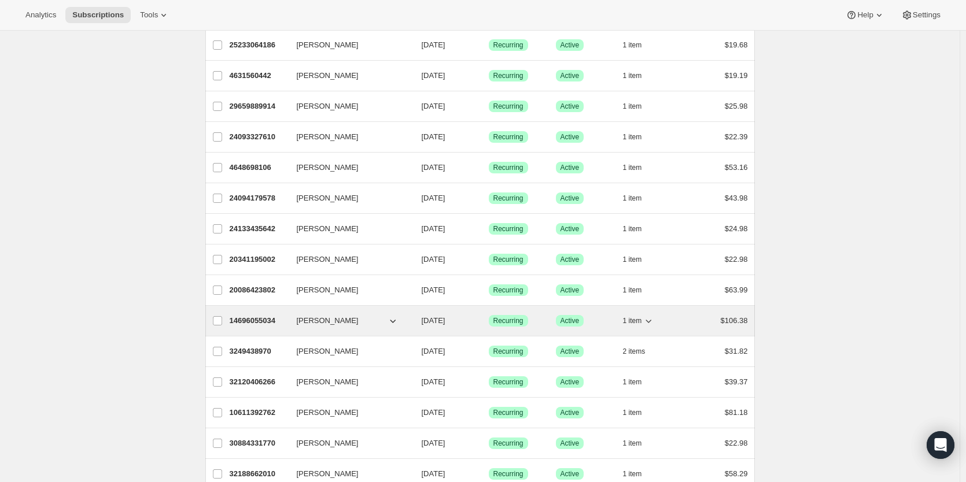
click at [259, 313] on div "14696055034 [PERSON_NAME] [DATE] Success Recurring Success Active 1 item $106.38" at bounding box center [489, 321] width 518 height 16
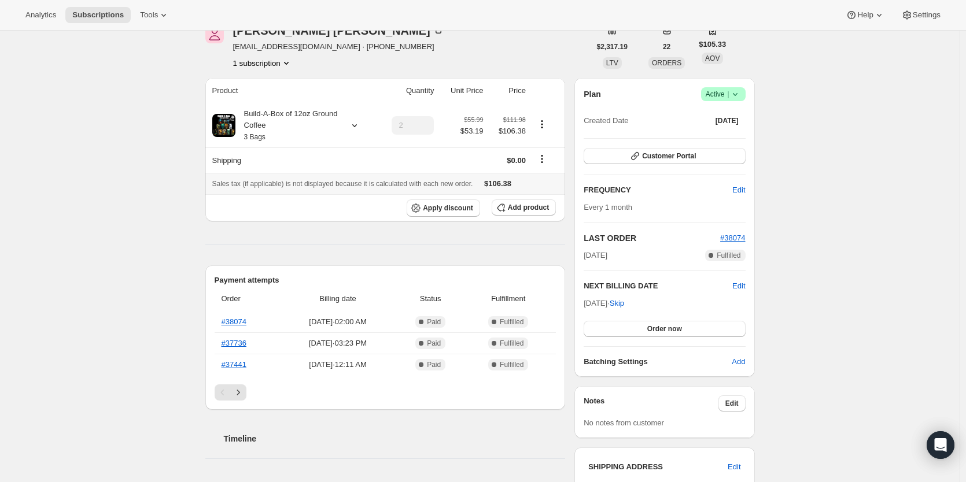
scroll to position [96, 0]
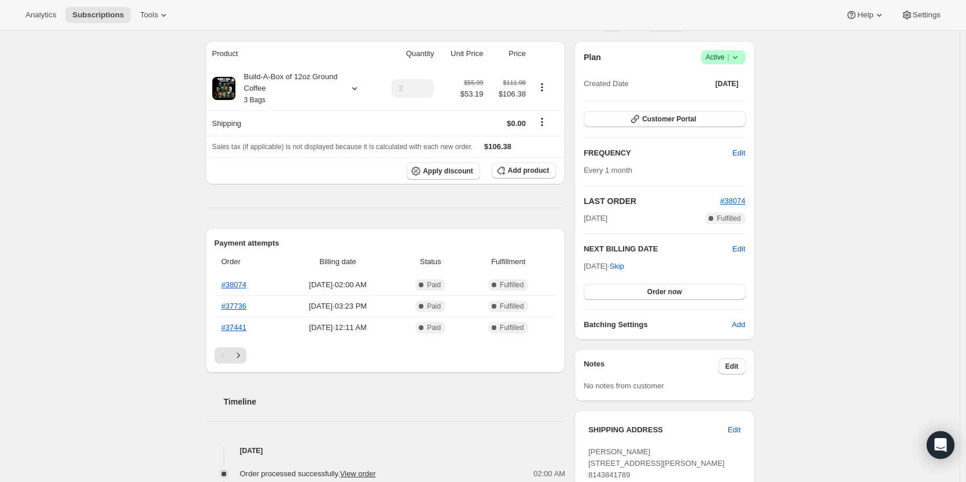
click at [73, 98] on div "Subscription #14696055034. This page is ready Subscription #14696055034 Success…" at bounding box center [480, 431] width 960 height 993
